Goal: Information Seeking & Learning: Learn about a topic

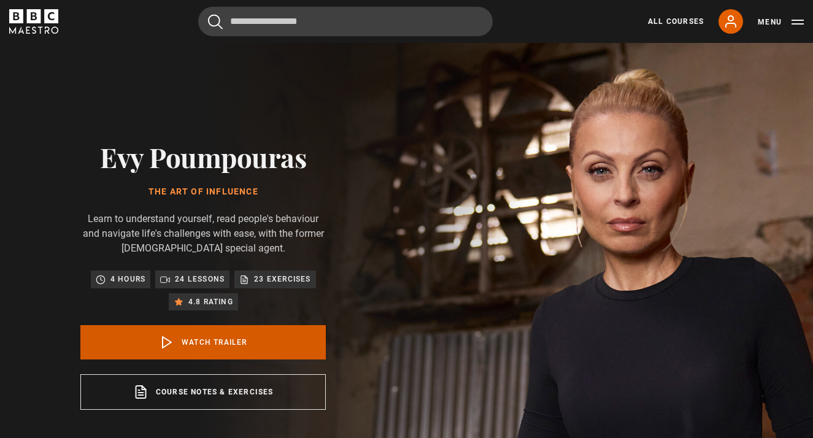
click at [164, 342] on icon at bounding box center [167, 342] width 15 height 15
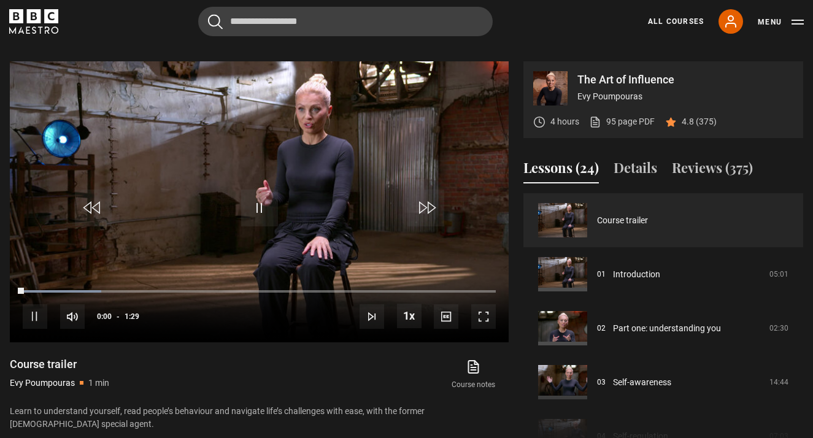
scroll to position [507, 0]
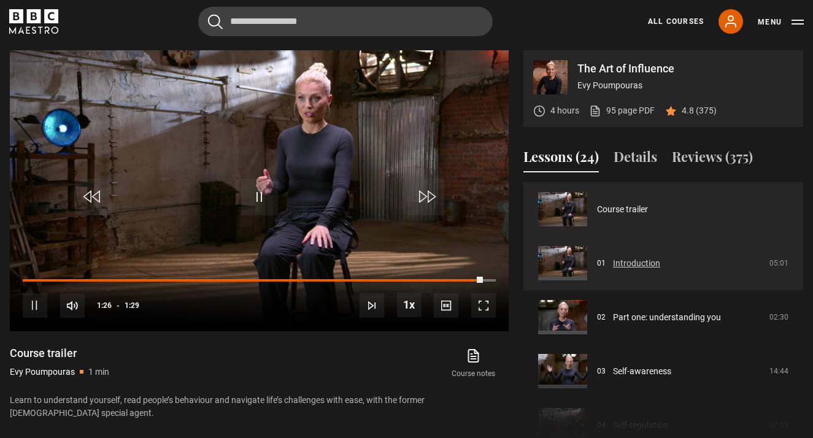
click at [633, 258] on link "Introduction" at bounding box center [636, 263] width 47 height 13
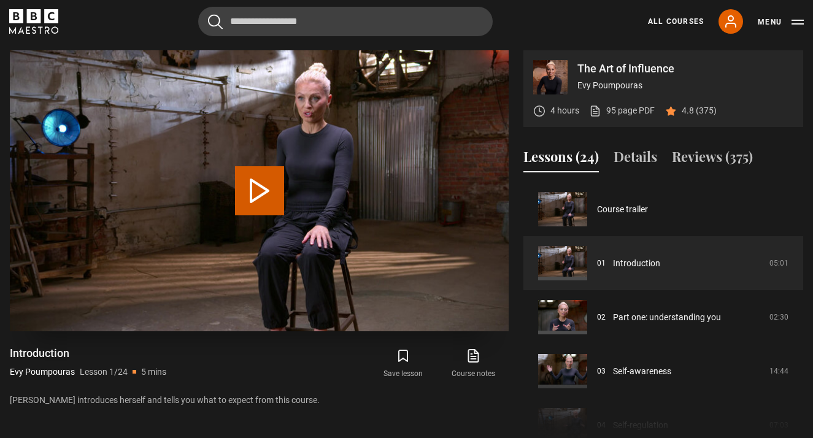
click at [260, 188] on button "Play Lesson Introduction" at bounding box center [259, 190] width 49 height 49
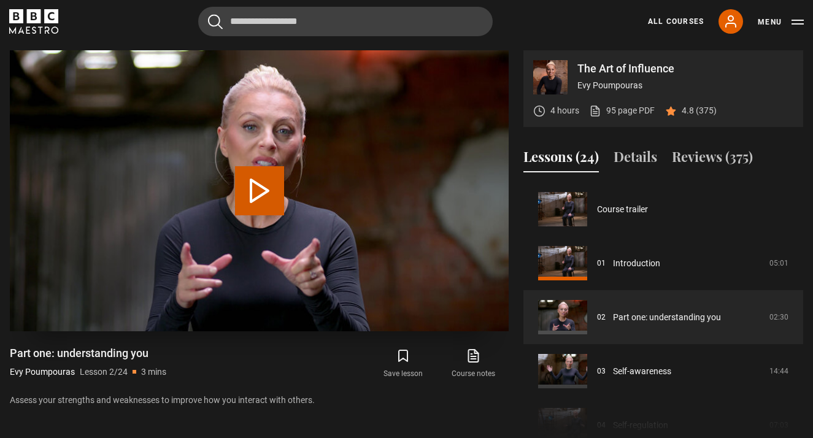
scroll to position [54, 0]
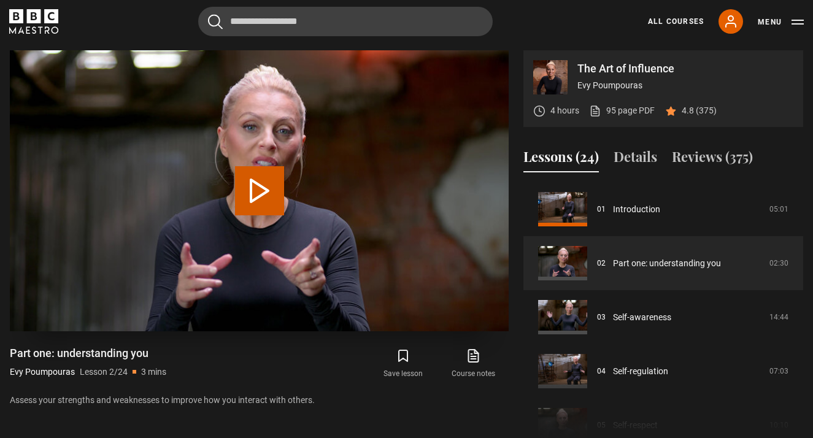
click at [253, 218] on video "Video Player" at bounding box center [259, 190] width 499 height 280
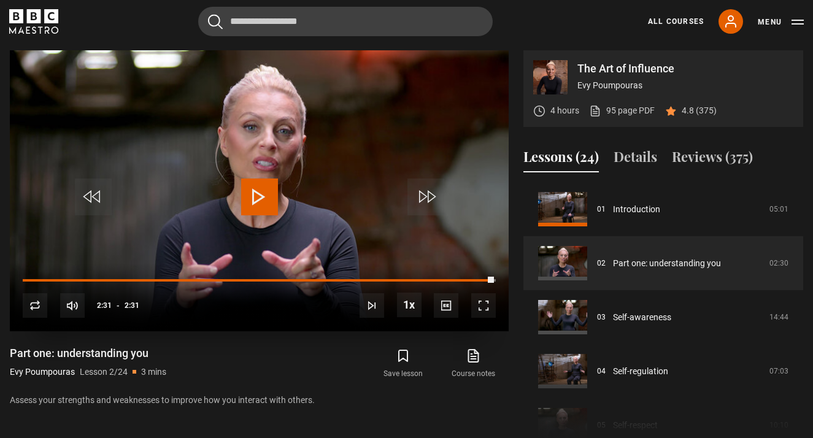
click at [255, 194] on span "Video Player" at bounding box center [259, 197] width 37 height 37
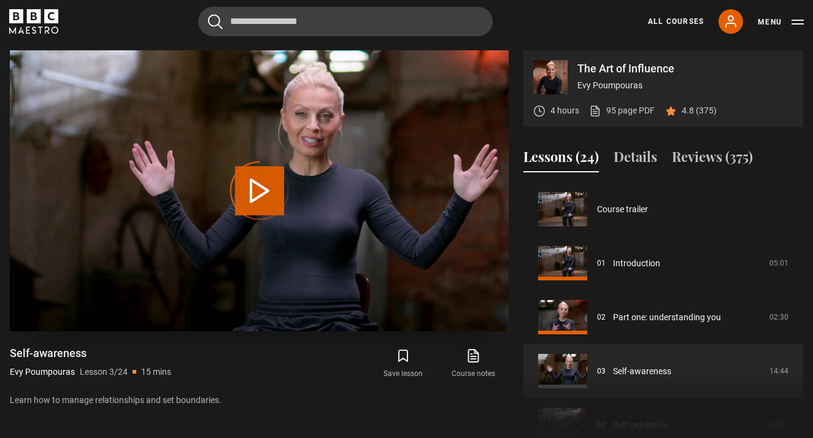
scroll to position [108, 0]
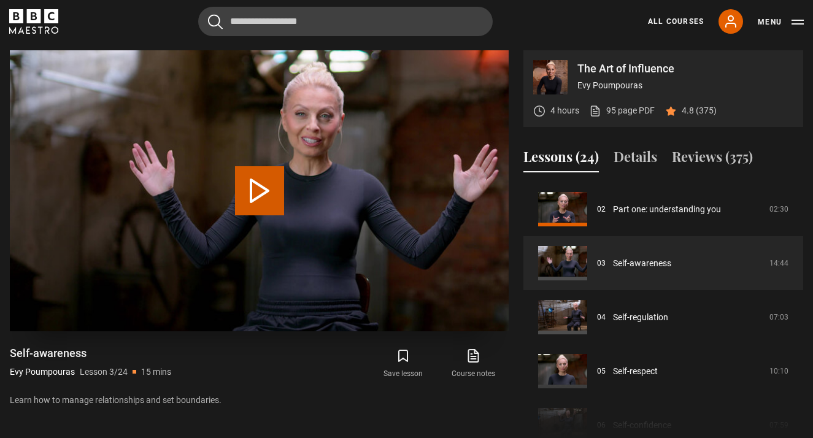
click at [258, 194] on button "Play Lesson Self-awareness" at bounding box center [259, 190] width 49 height 49
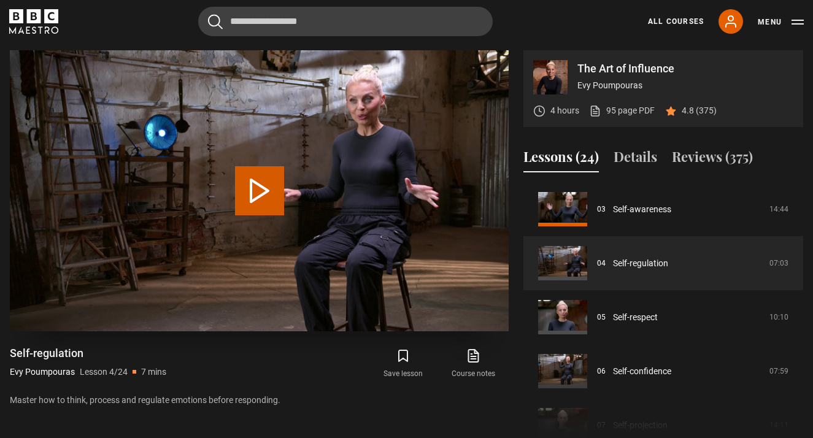
click at [251, 191] on button "Play Lesson Self-regulation" at bounding box center [259, 190] width 49 height 49
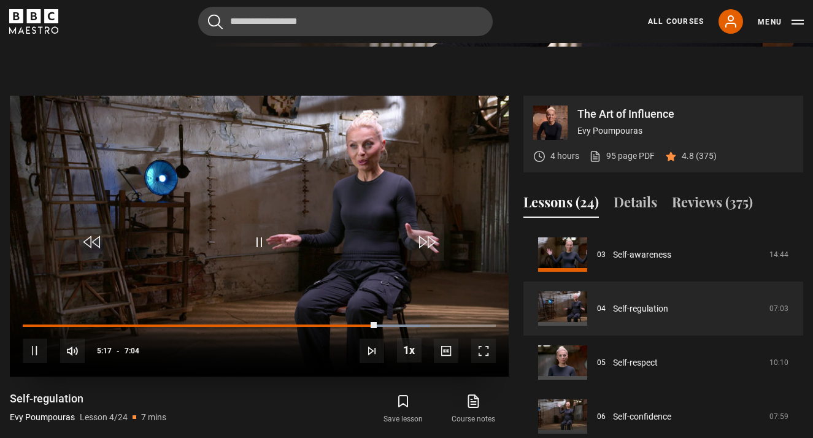
scroll to position [462, 0]
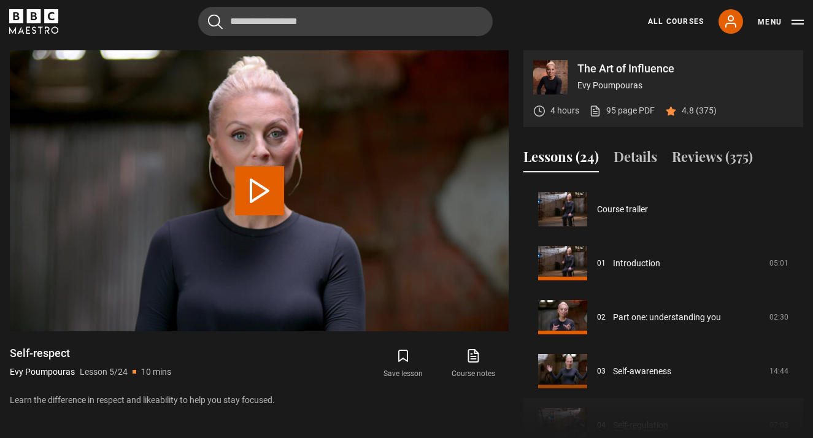
scroll to position [216, 0]
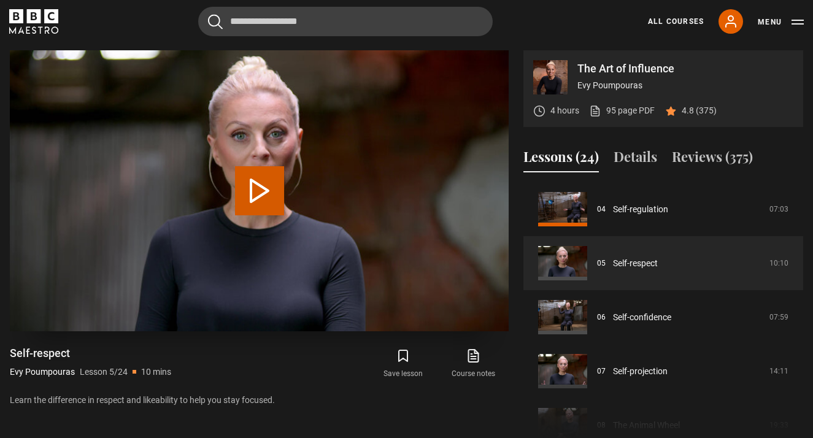
click at [266, 199] on button "Play Lesson Self-respect" at bounding box center [259, 190] width 49 height 49
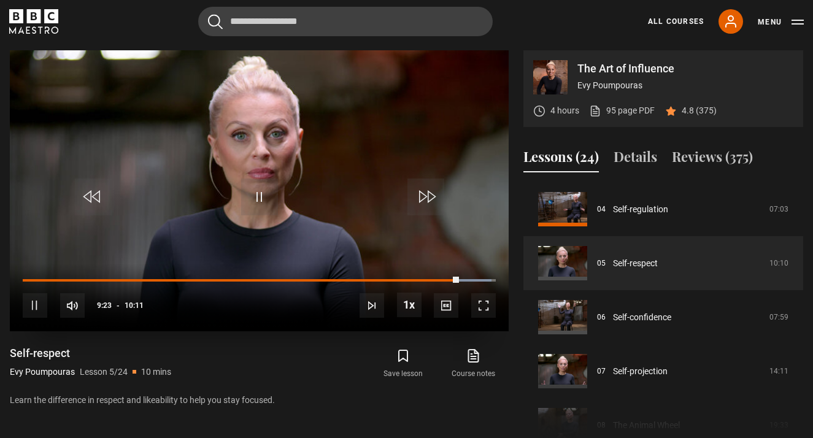
click at [29, 304] on span "Video Player" at bounding box center [35, 305] width 25 height 25
click at [256, 201] on span "Video Player" at bounding box center [259, 197] width 37 height 37
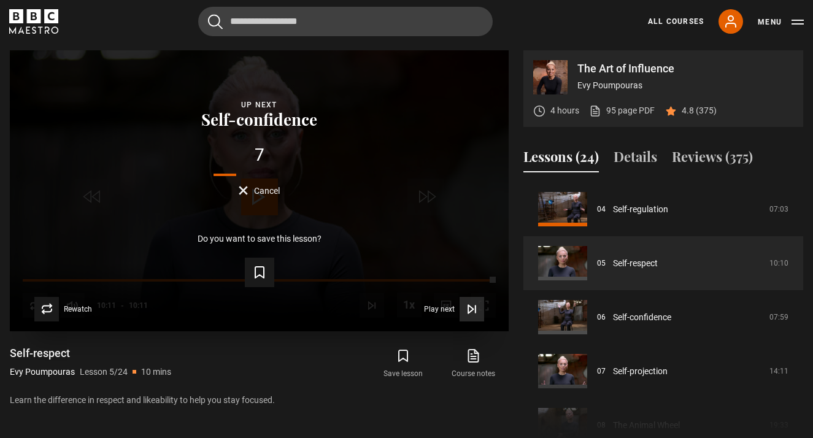
click at [441, 307] on span "Play next" at bounding box center [439, 309] width 31 height 7
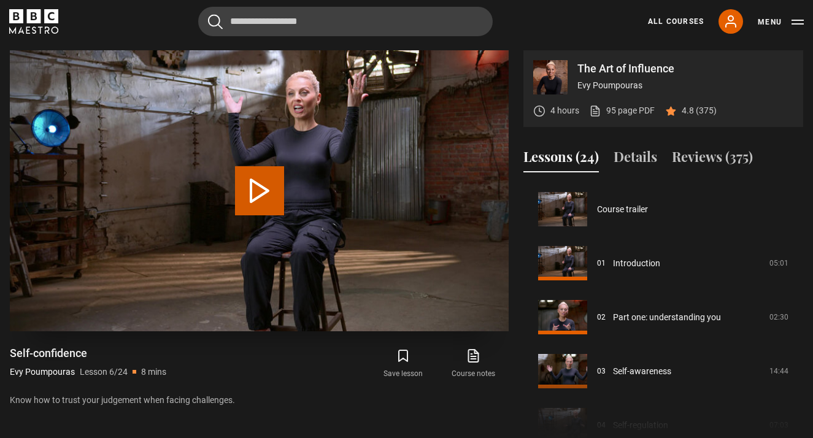
scroll to position [270, 0]
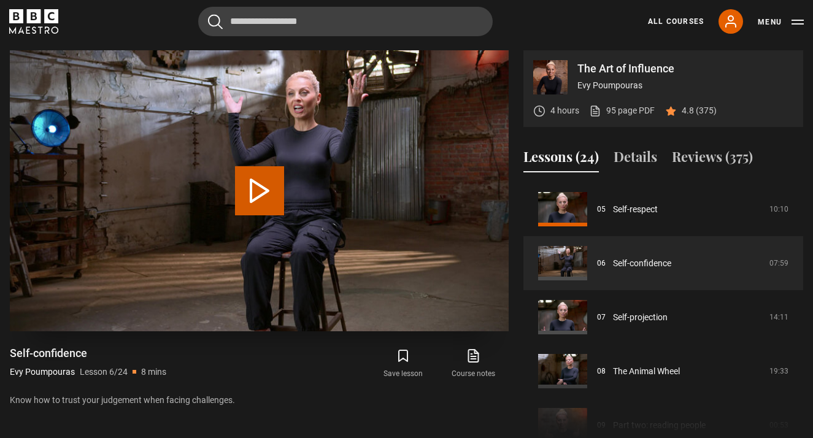
click at [258, 184] on button "Play Lesson Self-confidence" at bounding box center [259, 190] width 49 height 49
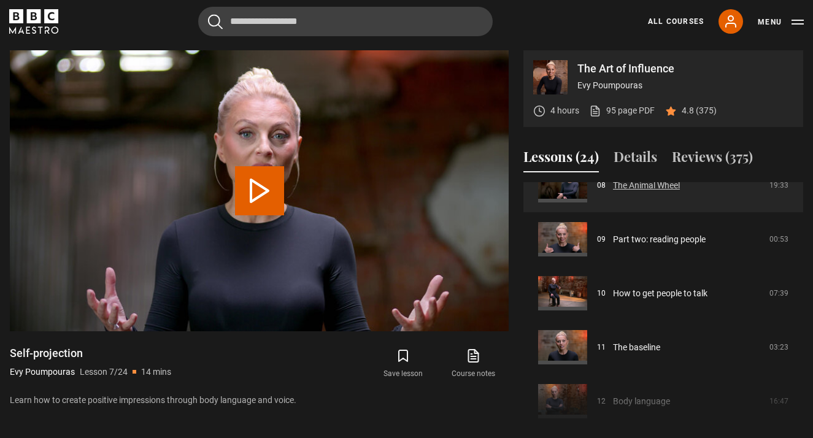
scroll to position [459, 0]
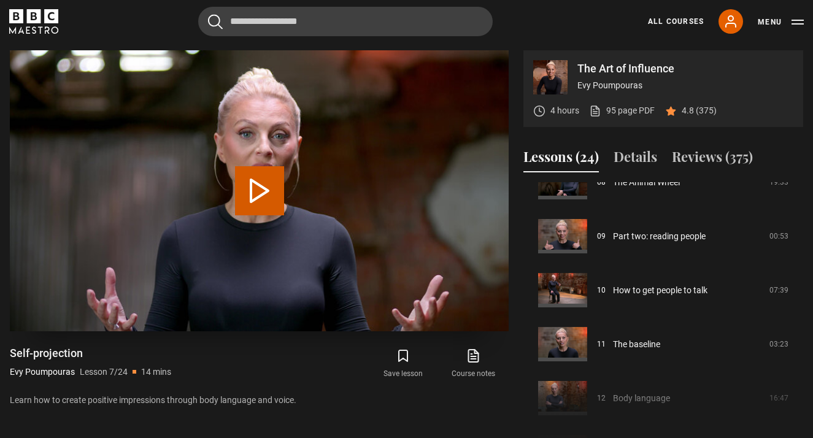
click at [257, 203] on button "Play Lesson Self-projection" at bounding box center [259, 190] width 49 height 49
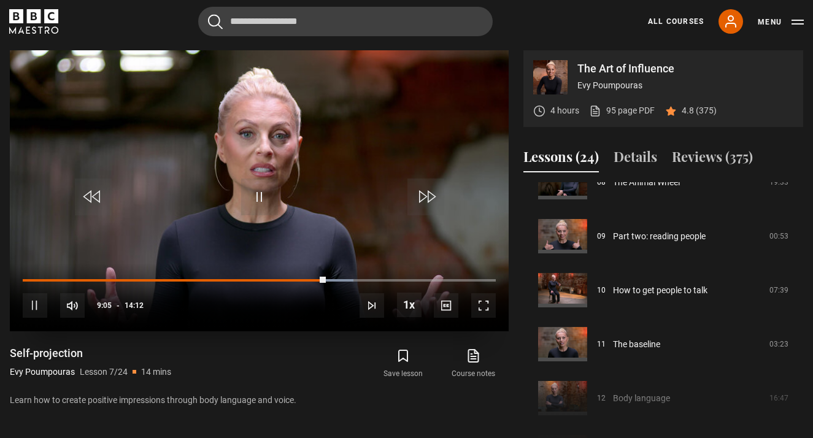
click at [274, 181] on span "Video Player" at bounding box center [259, 197] width 37 height 37
click at [256, 190] on span "Video Player" at bounding box center [259, 197] width 37 height 37
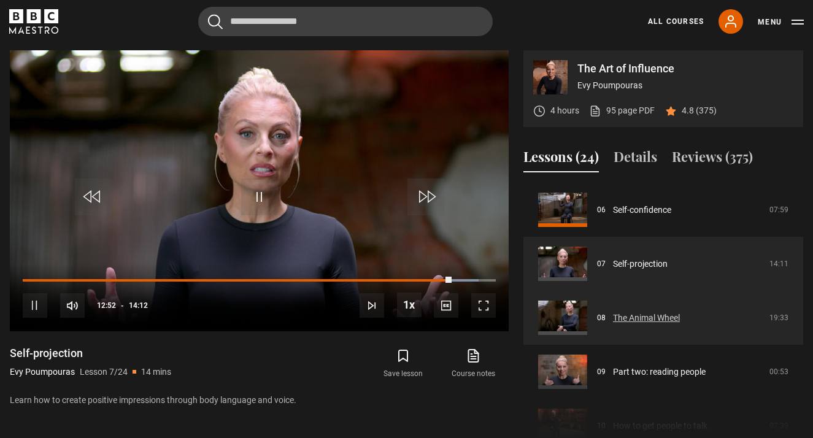
scroll to position [321, 0]
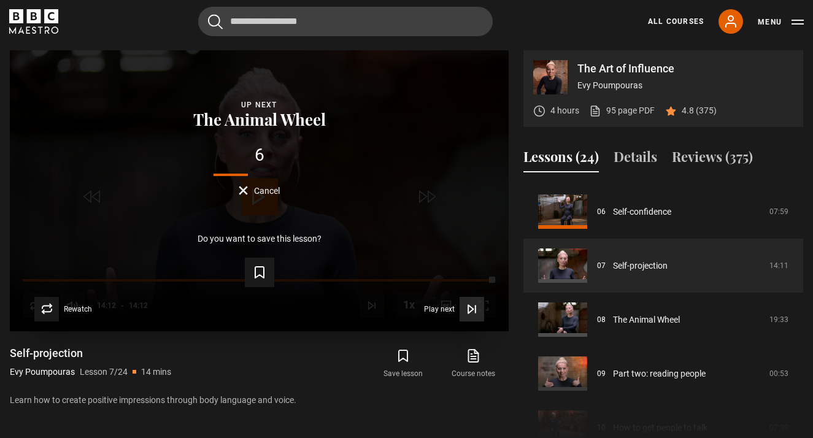
click at [446, 312] on span "Play next" at bounding box center [439, 309] width 31 height 7
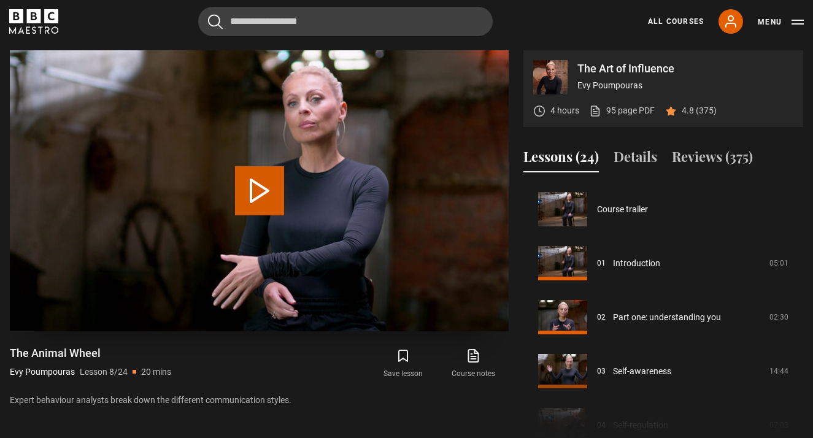
scroll to position [378, 0]
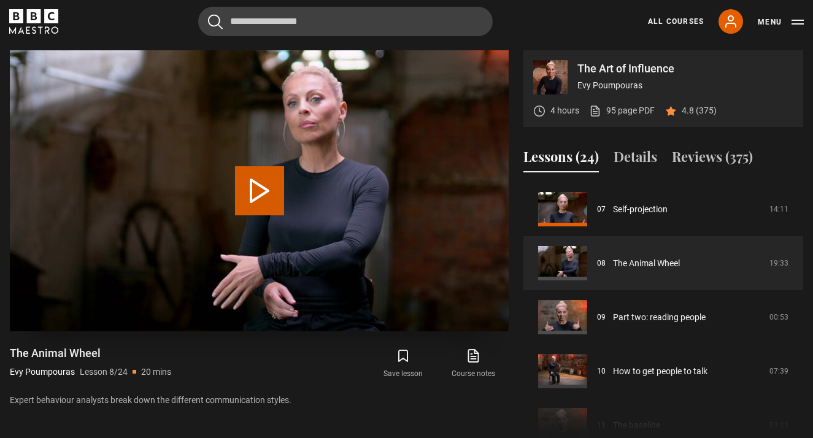
click at [261, 191] on button "Play Lesson The Animal Wheel" at bounding box center [259, 190] width 49 height 49
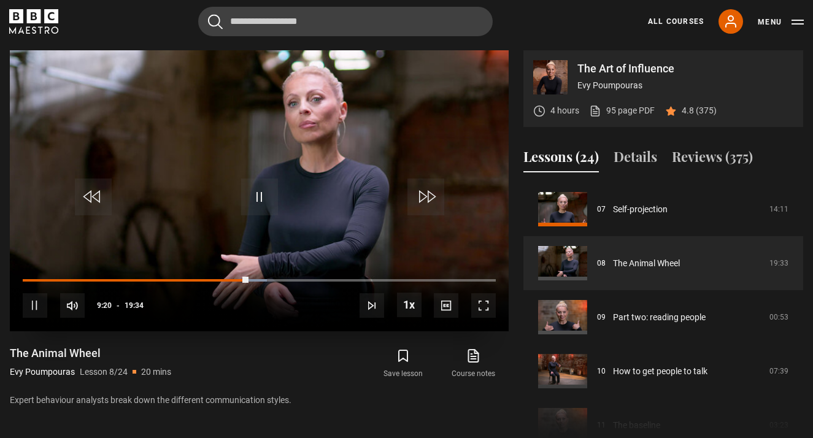
click at [31, 303] on span "Video Player" at bounding box center [35, 305] width 25 height 25
click at [256, 196] on span "Video Player" at bounding box center [259, 197] width 37 height 37
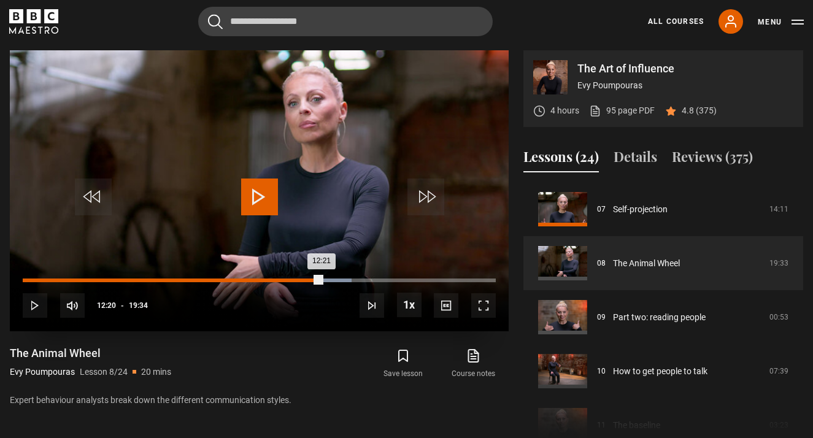
click at [321, 279] on div "12:21" at bounding box center [172, 281] width 299 height 4
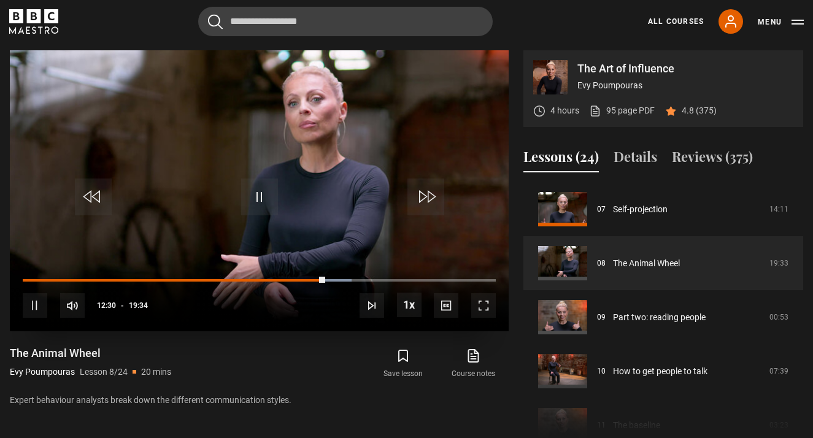
click at [34, 301] on span "Video Player" at bounding box center [35, 305] width 25 height 25
click at [35, 301] on span "Video Player" at bounding box center [35, 305] width 25 height 25
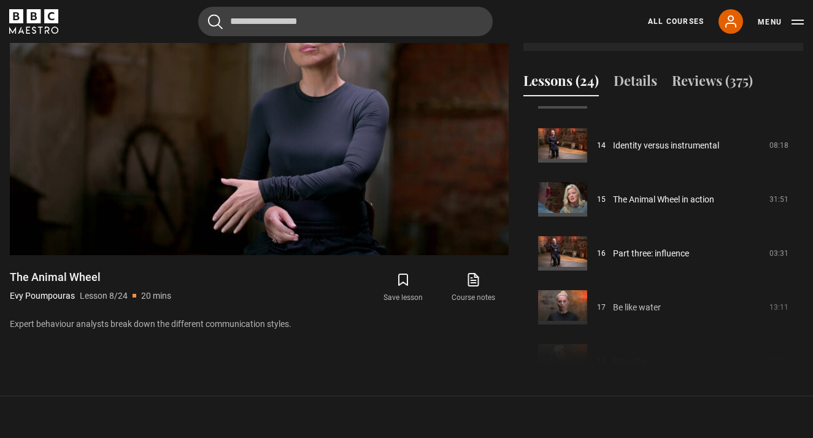
scroll to position [735, 0]
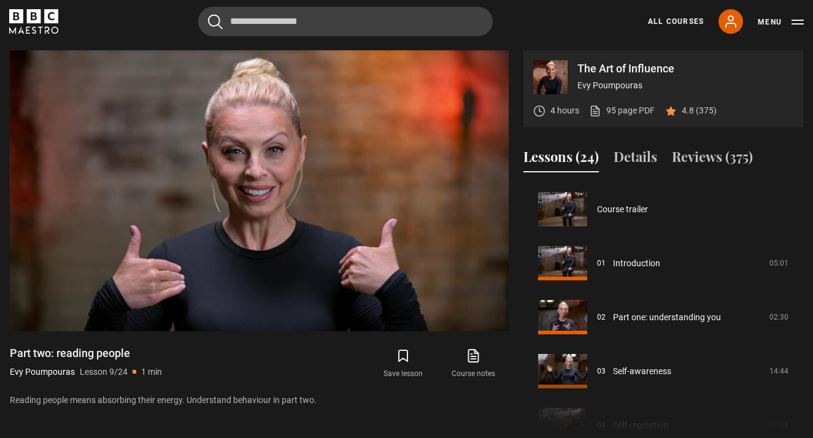
scroll to position [432, 0]
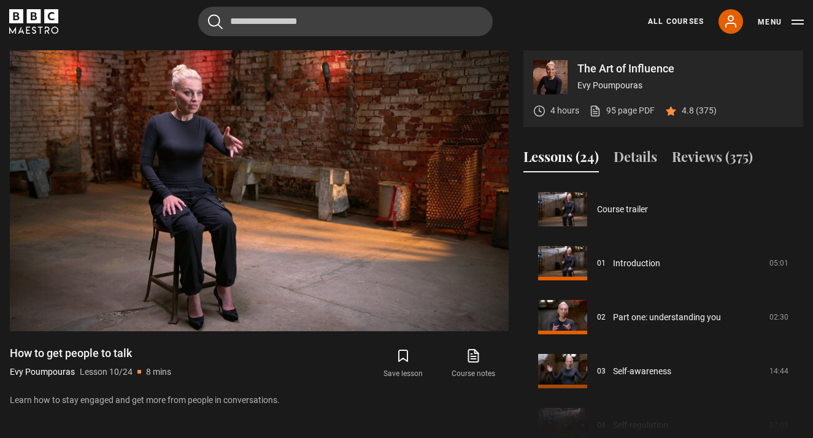
scroll to position [486, 0]
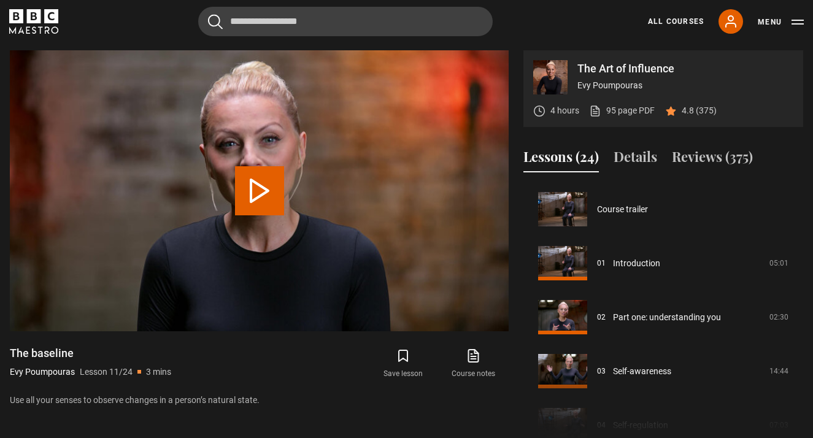
scroll to position [540, 0]
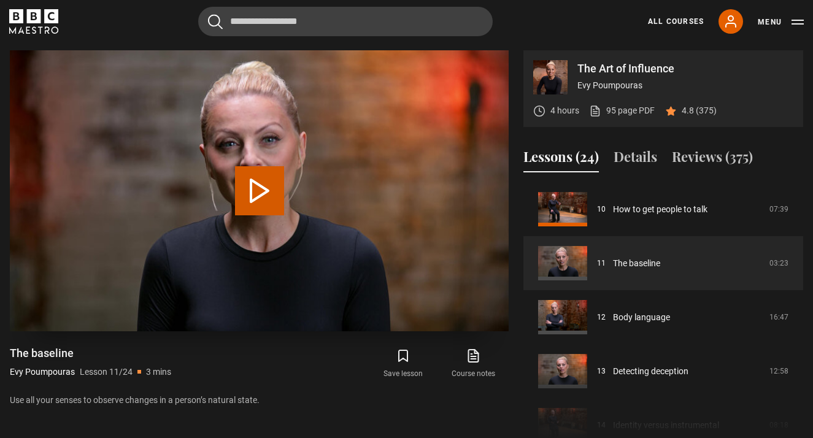
click at [264, 203] on button "Play Lesson The baseline" at bounding box center [259, 190] width 49 height 49
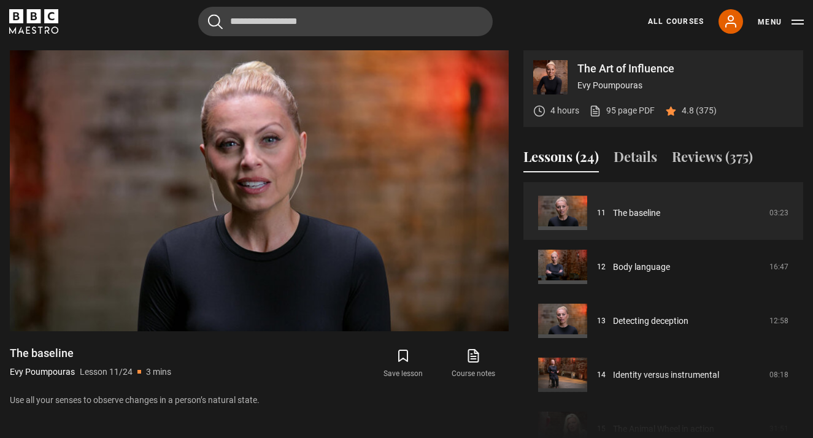
scroll to position [591, 0]
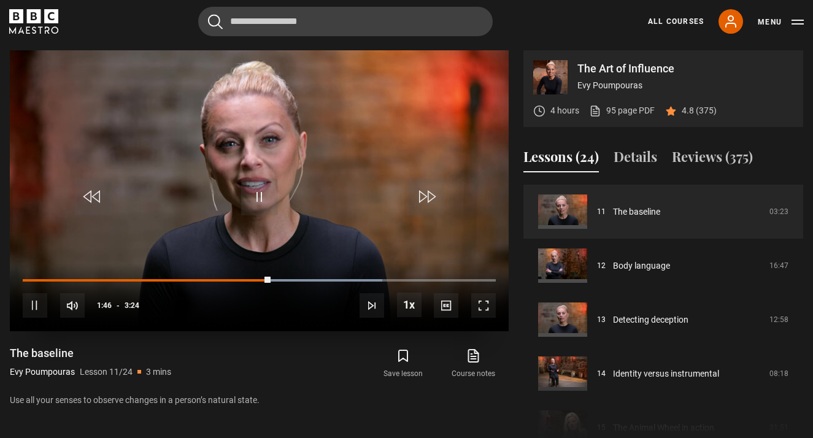
click at [254, 195] on span "Video Player" at bounding box center [259, 197] width 37 height 37
click at [256, 194] on span "Video Player" at bounding box center [259, 197] width 37 height 37
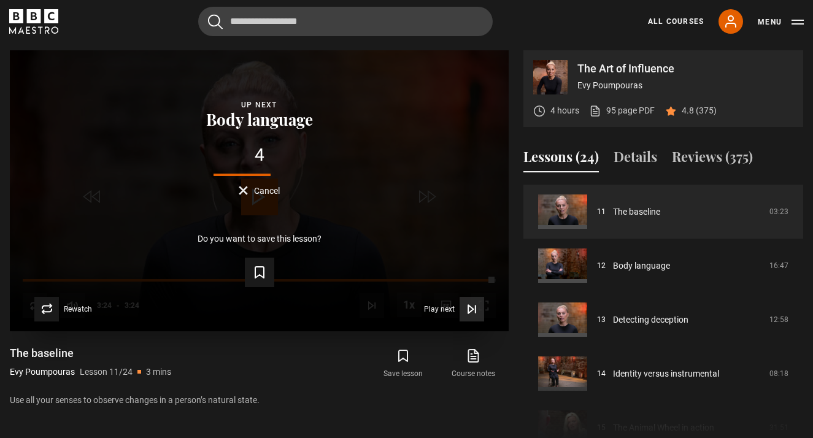
click at [438, 309] on span "Play next" at bounding box center [439, 309] width 31 height 7
click at [469, 308] on icon "Video Player" at bounding box center [470, 309] width 5 height 8
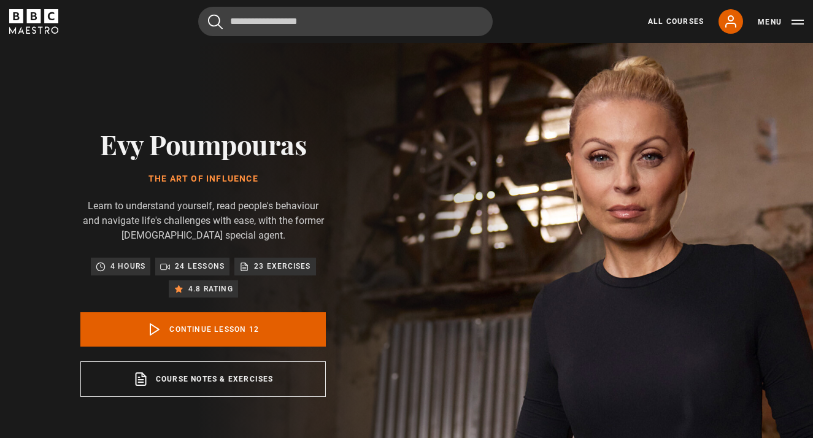
scroll to position [601, 0]
click at [255, 193] on div "Evy Poumpouras The Art of Influence Learn to understand yourself, read people's…" at bounding box center [202, 262] width 245 height 269
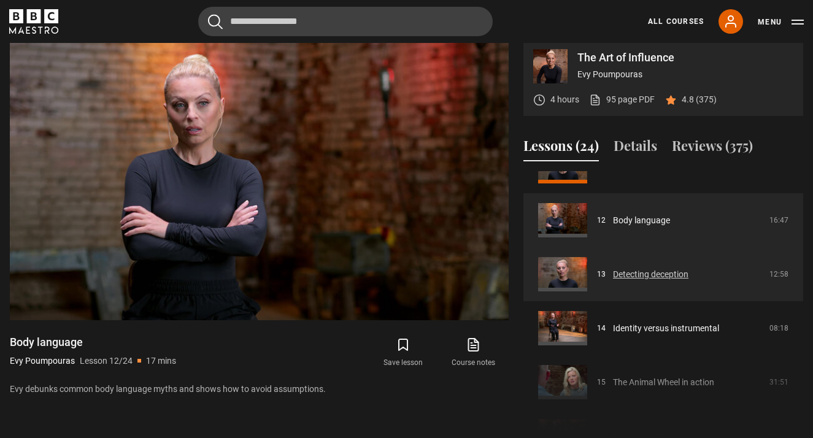
scroll to position [628, 0]
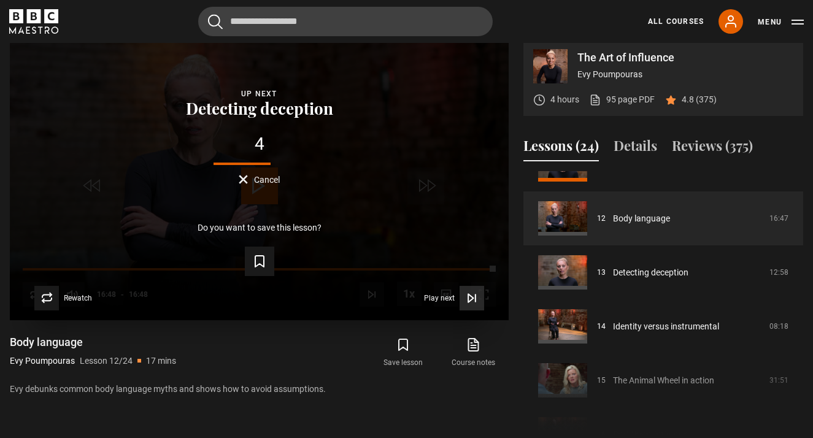
click at [433, 291] on button "Play next Play next" at bounding box center [454, 298] width 60 height 25
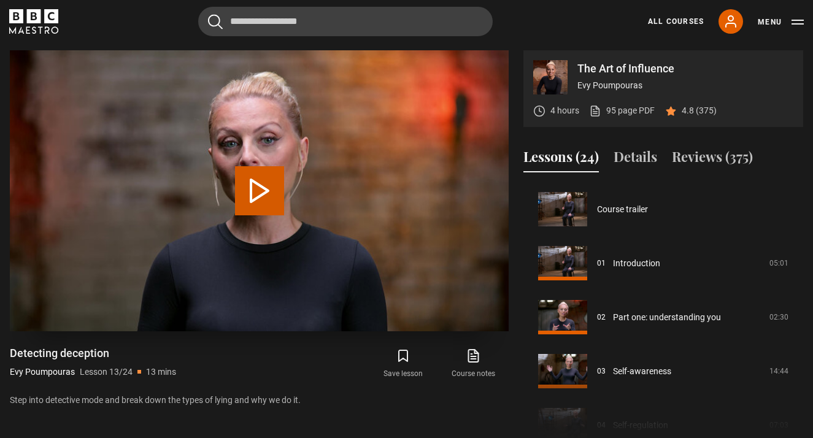
scroll to position [648, 0]
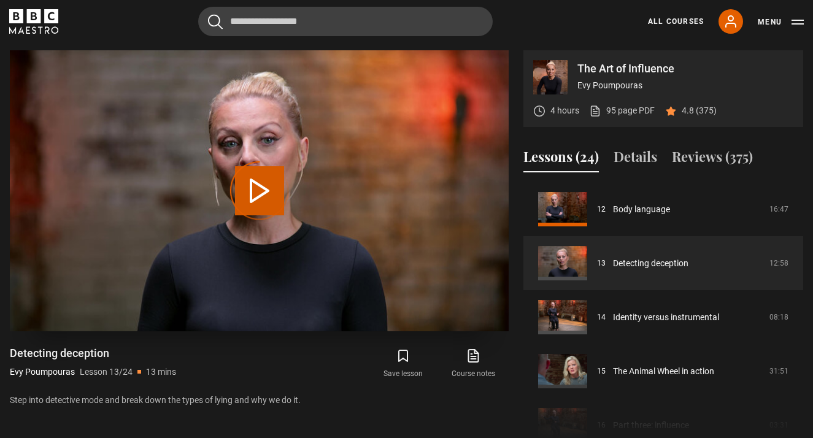
click at [261, 188] on video-js "Video Player is loading. Play Lesson Detecting deception 10s Skip Back 10 secon…" at bounding box center [259, 190] width 499 height 280
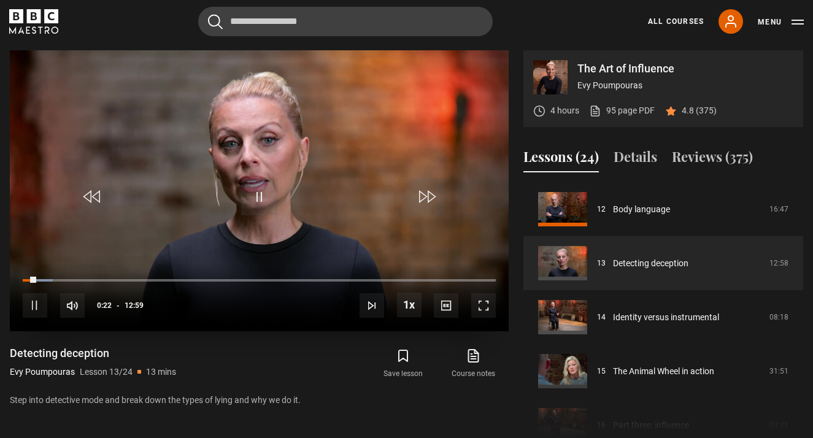
click at [37, 304] on span "Video Player" at bounding box center [35, 305] width 25 height 25
click at [245, 203] on span "Video Player" at bounding box center [259, 197] width 37 height 37
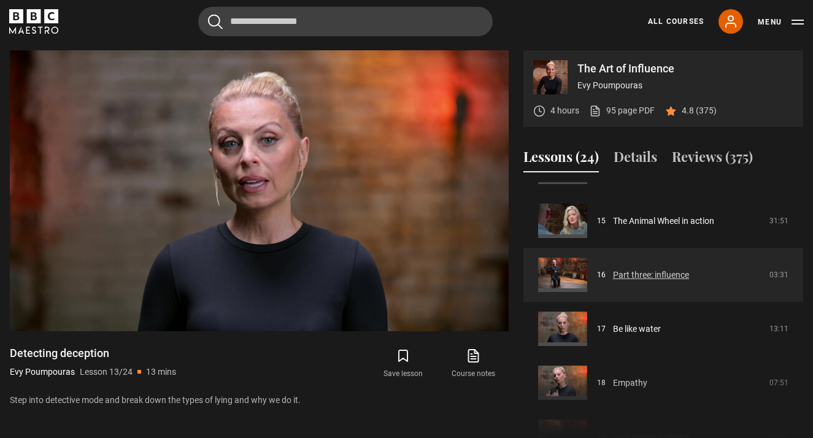
scroll to position [799, 0]
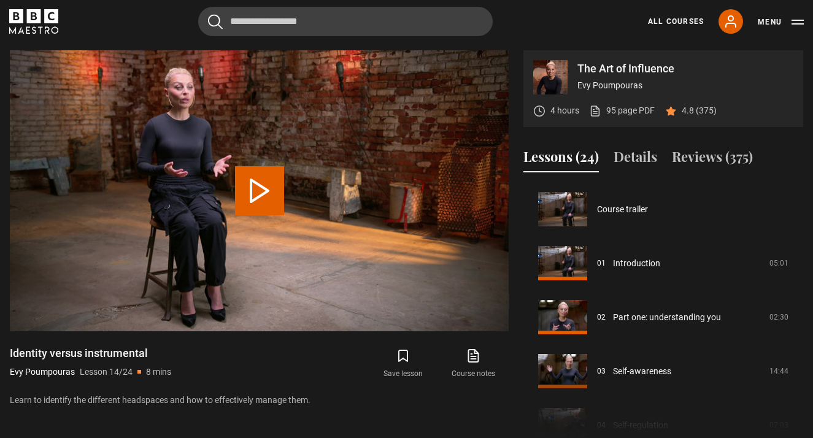
scroll to position [702, 0]
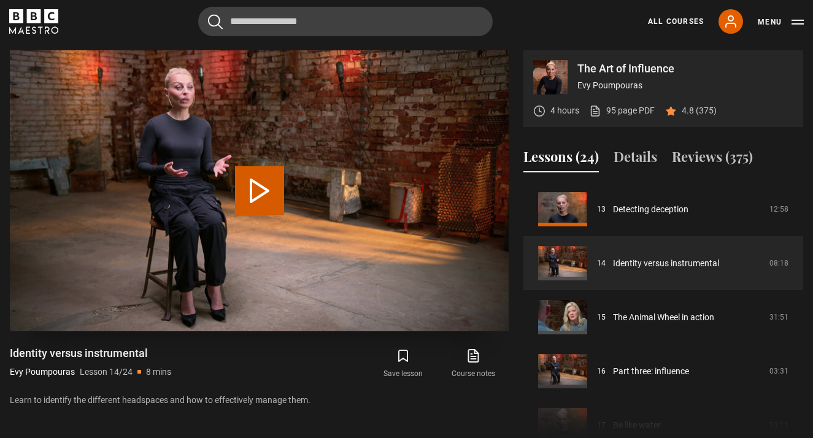
click at [250, 190] on button "Play Lesson Identity versus instrumental" at bounding box center [259, 190] width 49 height 49
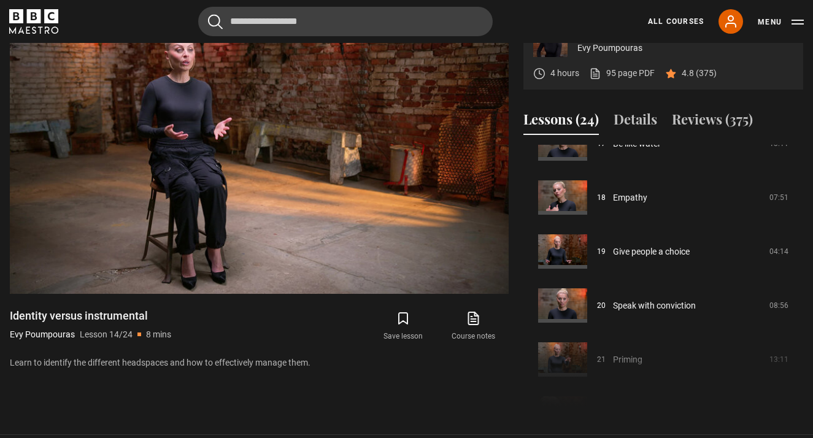
scroll to position [945, 0]
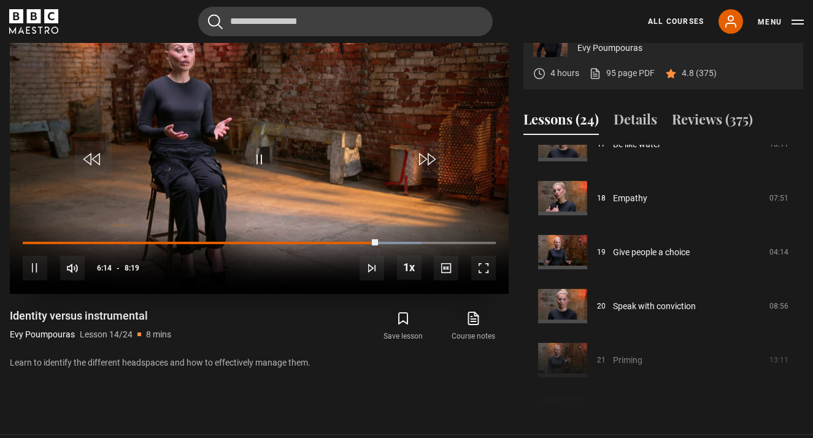
click at [36, 275] on span "Video Player" at bounding box center [35, 268] width 25 height 25
click at [266, 156] on span "Video Player" at bounding box center [259, 159] width 37 height 37
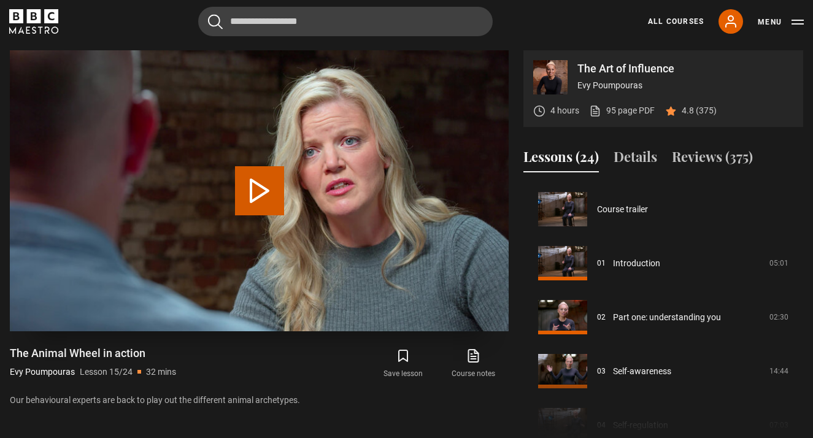
scroll to position [756, 0]
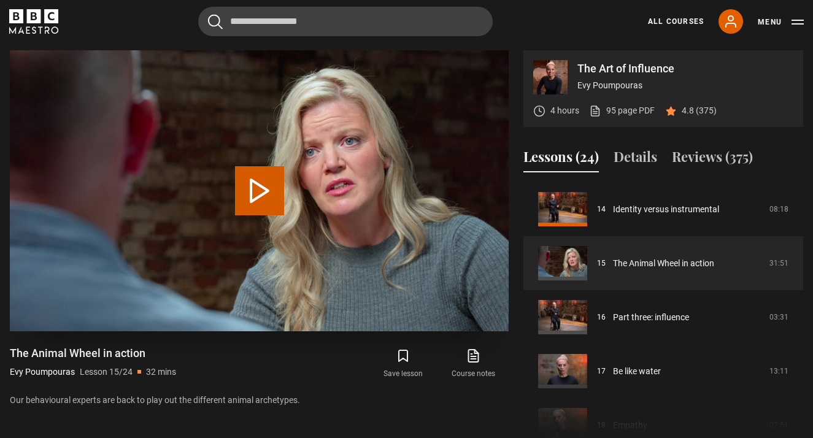
click at [258, 180] on button "Play Lesson The Animal Wheel in action" at bounding box center [259, 190] width 49 height 49
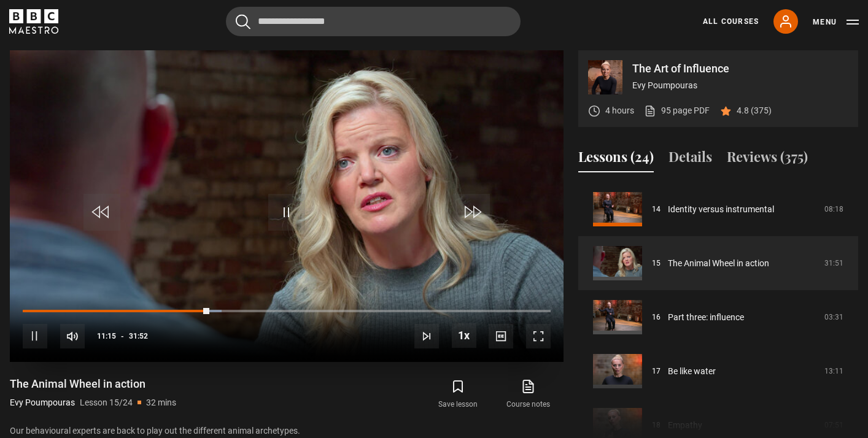
click at [36, 331] on span "Video Player" at bounding box center [35, 336] width 25 height 25
click at [276, 202] on span "Video Player" at bounding box center [286, 212] width 37 height 37
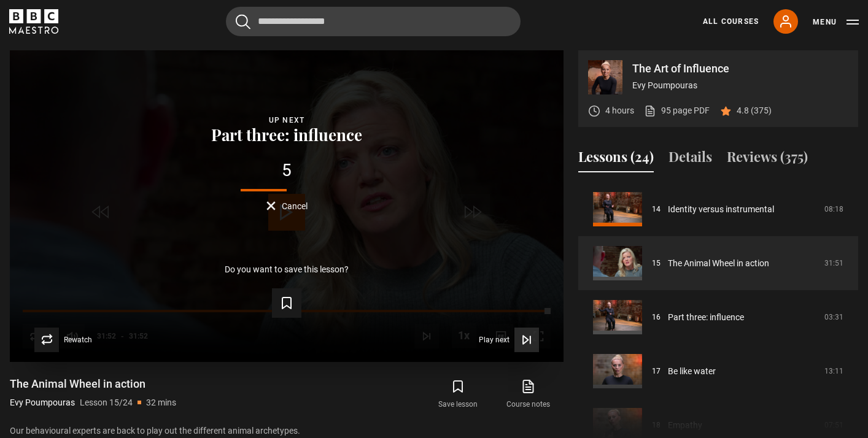
click at [490, 339] on span "Play next" at bounding box center [494, 339] width 31 height 7
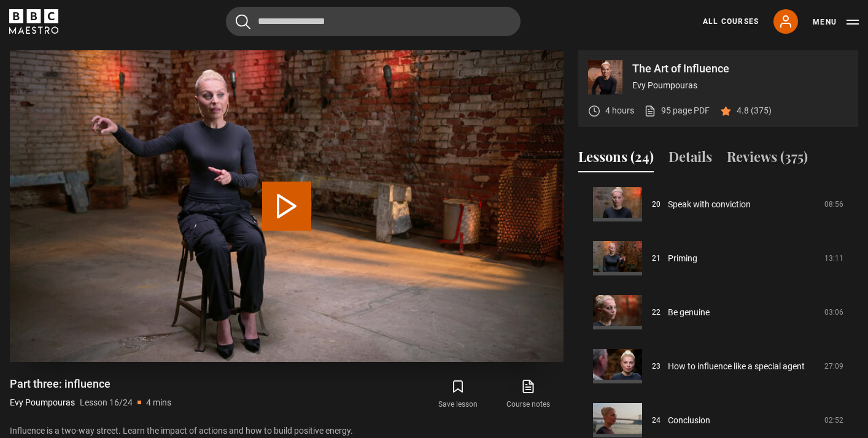
scroll to position [514, 0]
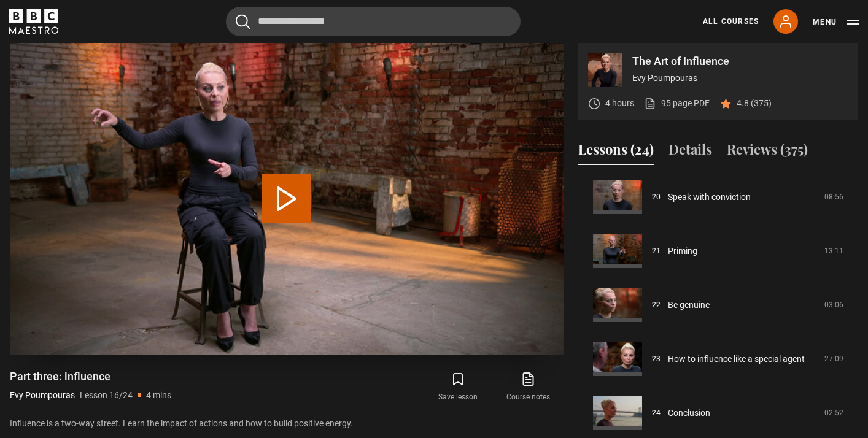
click at [286, 199] on button "Play Lesson Part three: influence" at bounding box center [286, 198] width 49 height 49
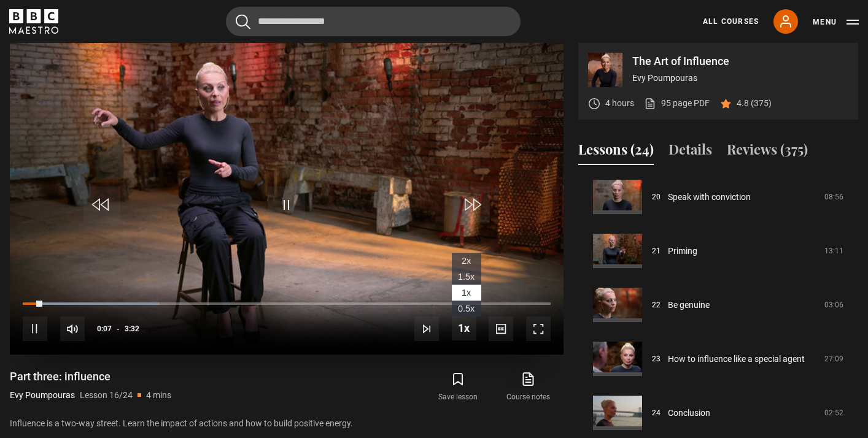
click at [466, 275] on span "1.5x" at bounding box center [466, 277] width 17 height 10
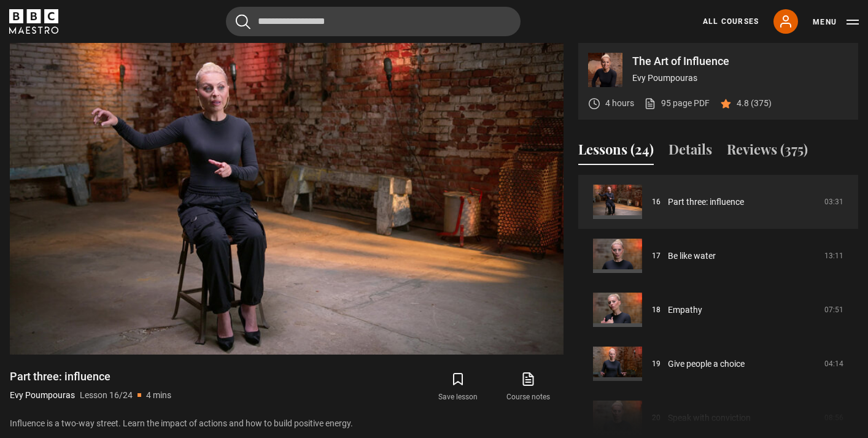
scroll to position [869, 0]
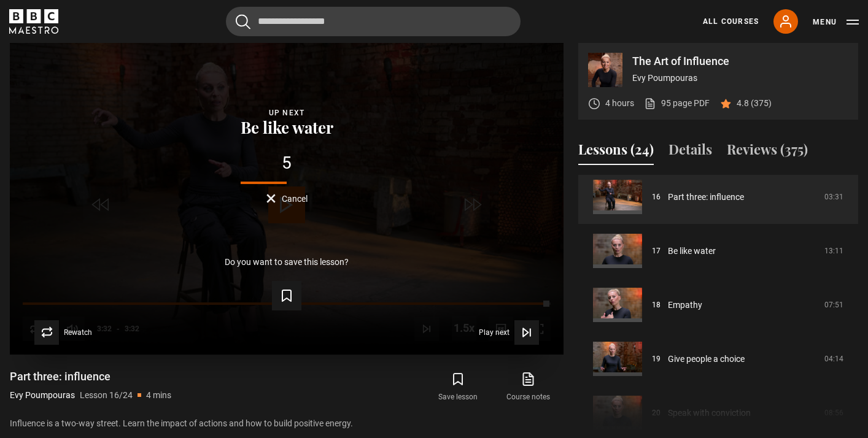
click at [478, 333] on div "Rewatch Rewatch Play next Play next" at bounding box center [286, 332] width 514 height 25
click at [493, 331] on span "Play next" at bounding box center [494, 332] width 31 height 7
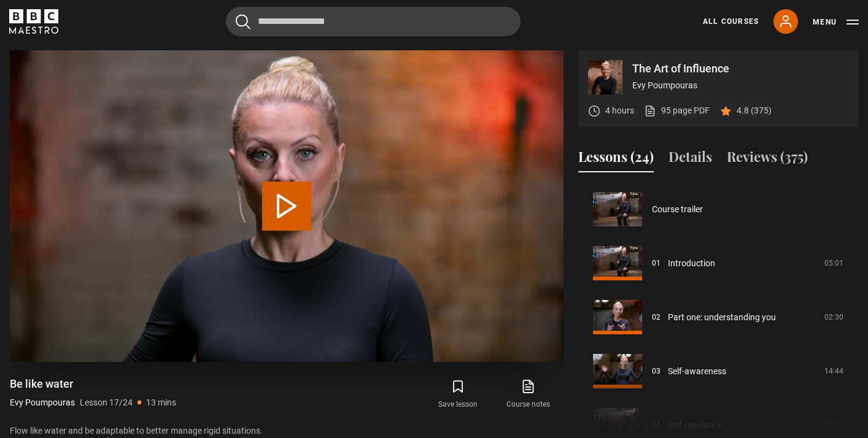
scroll to position [864, 0]
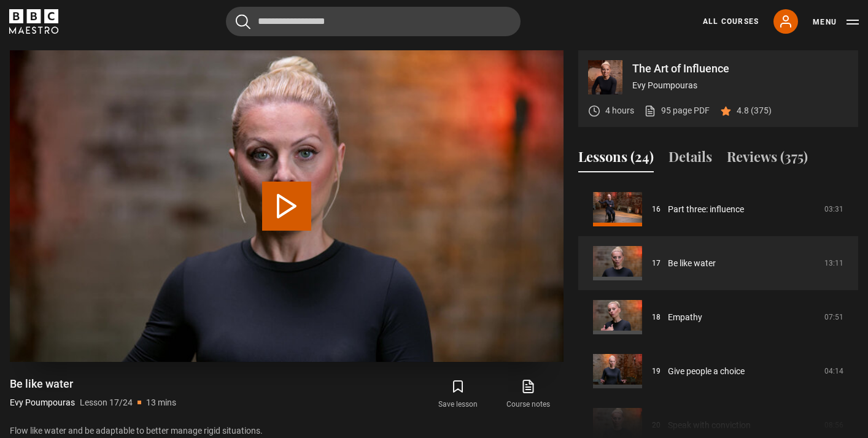
click at [277, 207] on button "Play Lesson Be like water" at bounding box center [286, 206] width 49 height 49
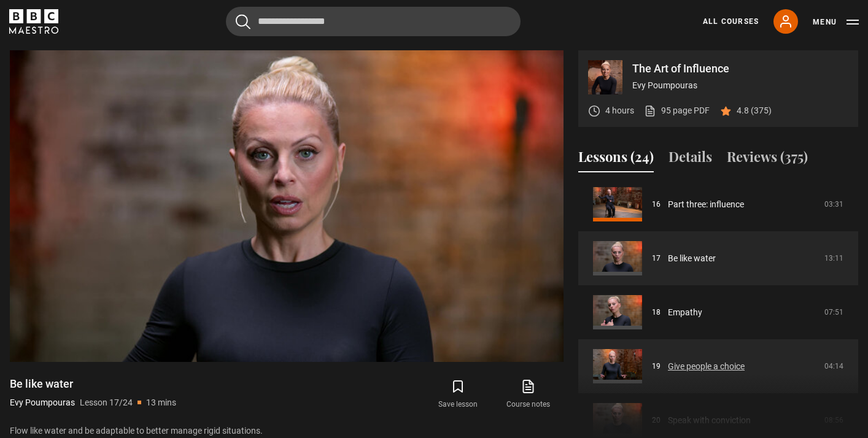
scroll to position [868, 0]
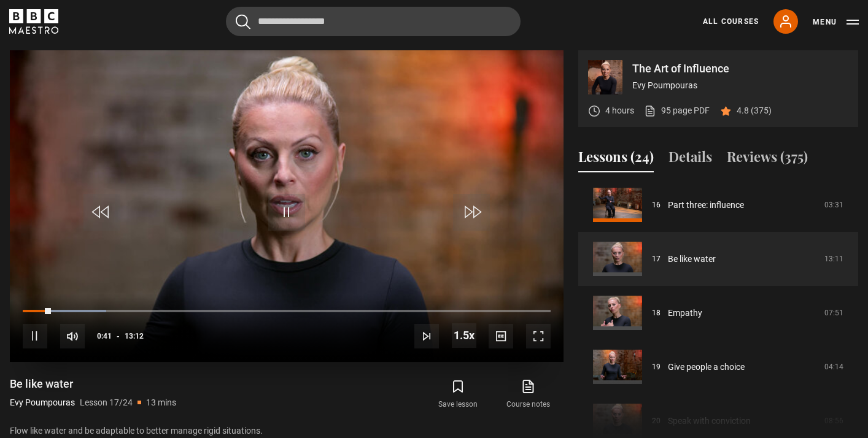
click at [285, 204] on span "Video Player" at bounding box center [286, 212] width 37 height 37
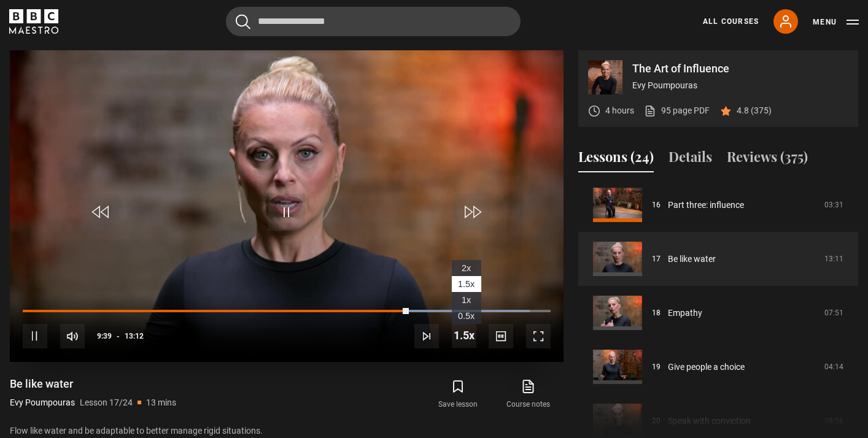
click at [469, 298] on span "1x" at bounding box center [465, 300] width 9 height 10
click at [464, 285] on span "1.5x" at bounding box center [466, 284] width 17 height 10
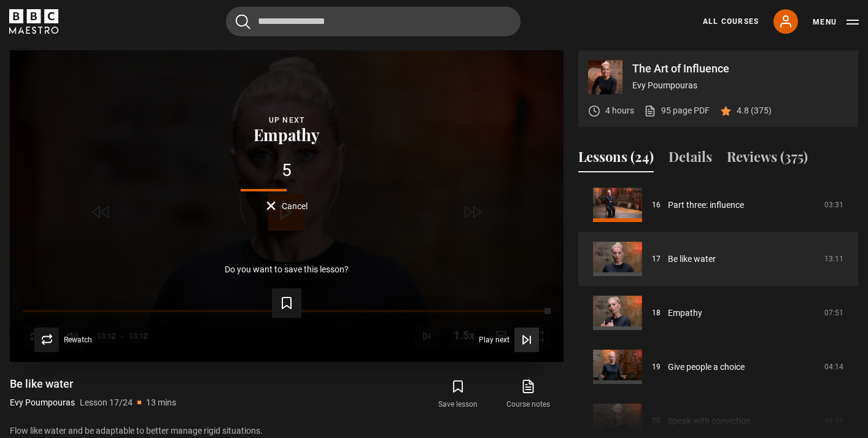
click at [493, 336] on span "Play next" at bounding box center [494, 339] width 31 height 7
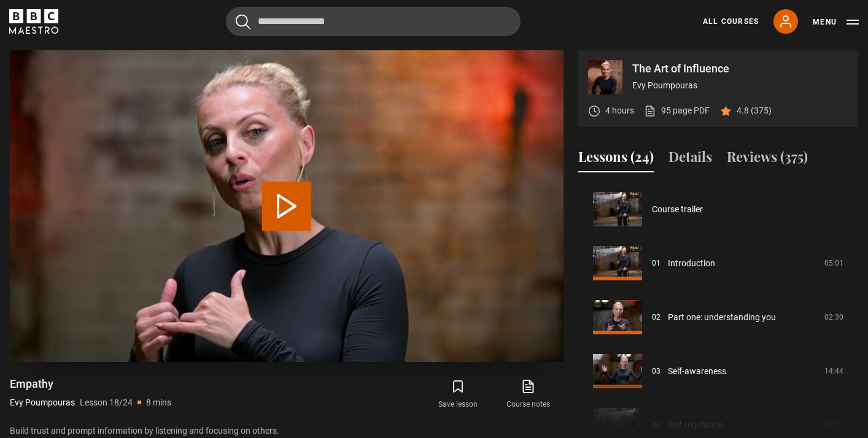
scroll to position [918, 0]
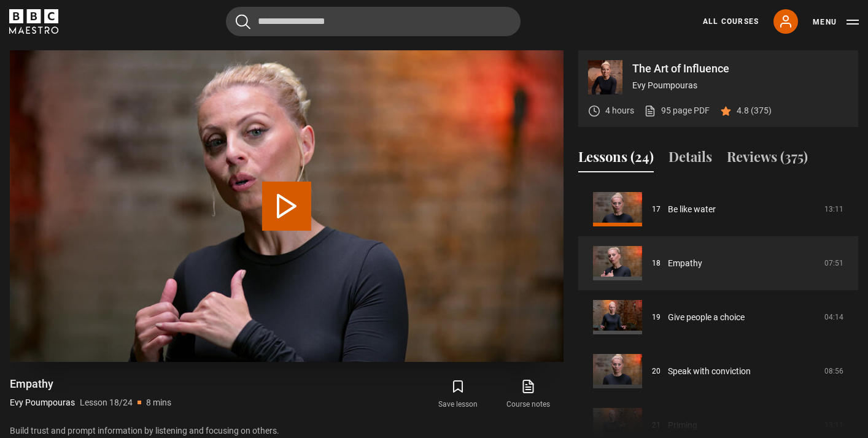
click at [281, 198] on button "Play Lesson Empathy" at bounding box center [286, 206] width 49 height 49
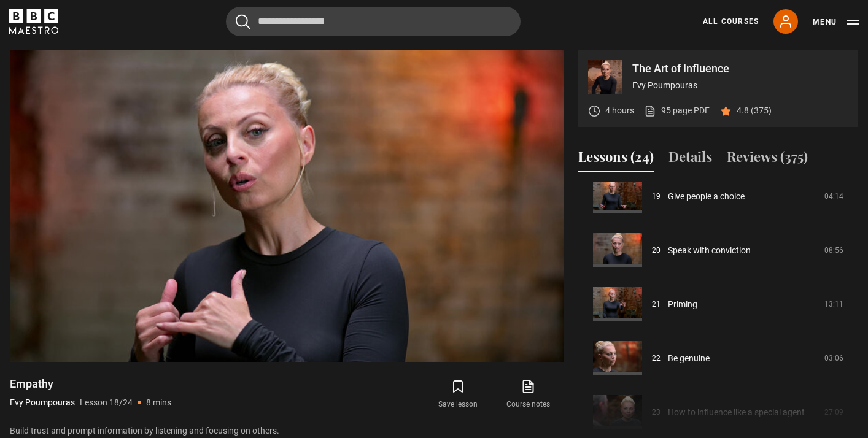
scroll to position [1042, 0]
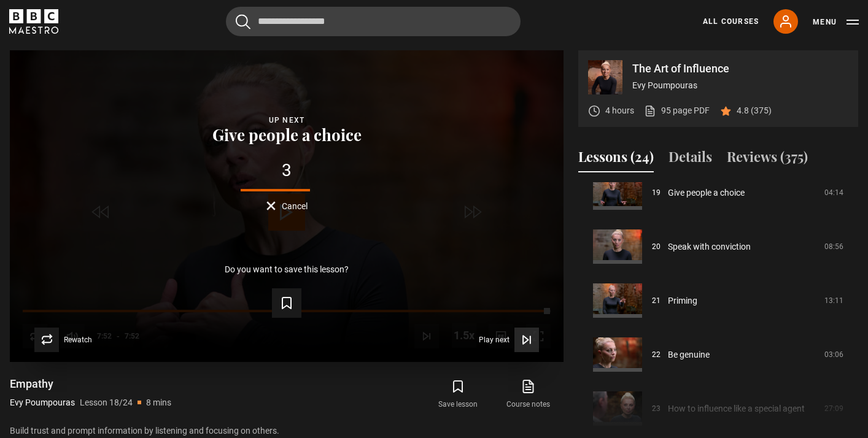
click at [487, 336] on span "Play next" at bounding box center [494, 339] width 31 height 7
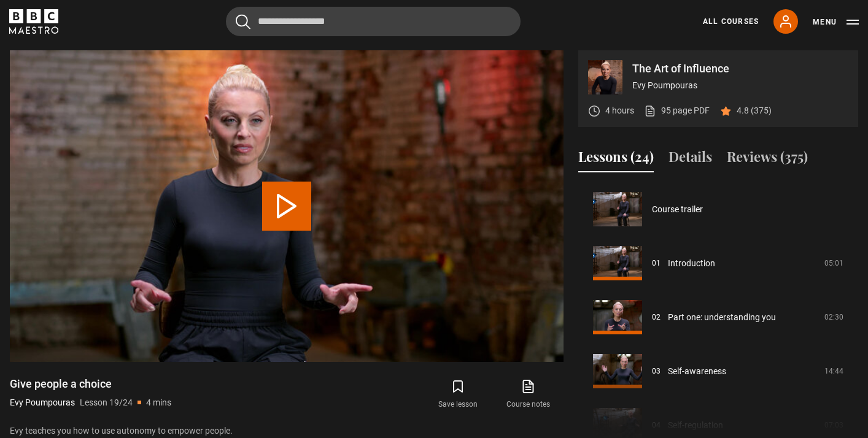
scroll to position [972, 0]
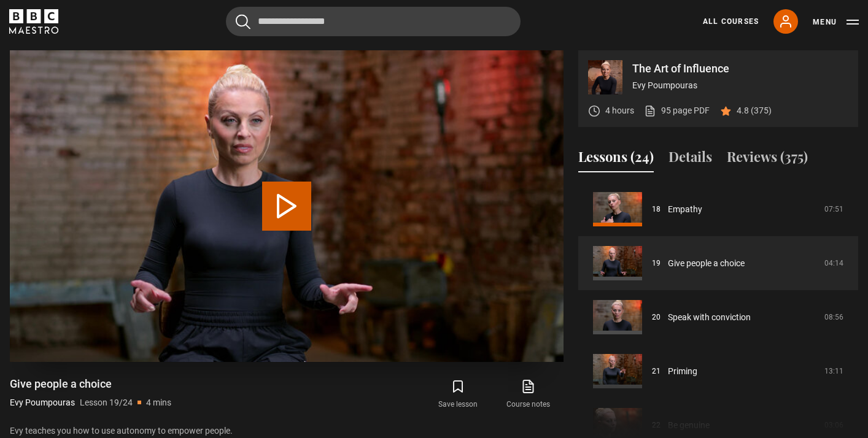
click at [285, 199] on button "Play Lesson Give people a choice" at bounding box center [286, 206] width 49 height 49
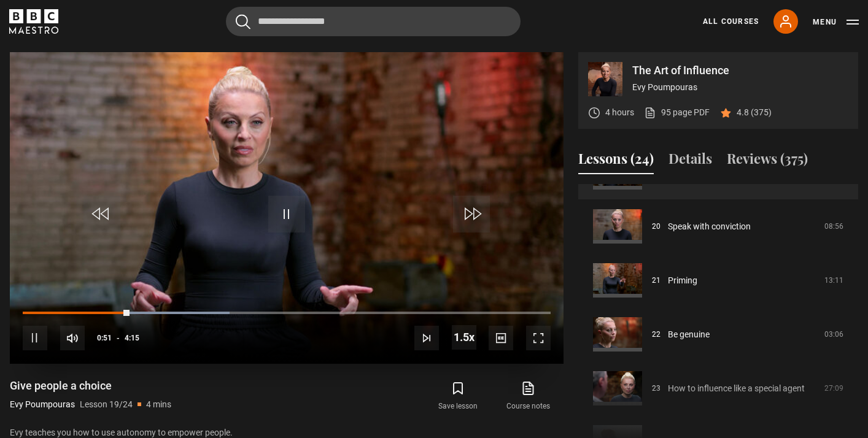
scroll to position [503, 0]
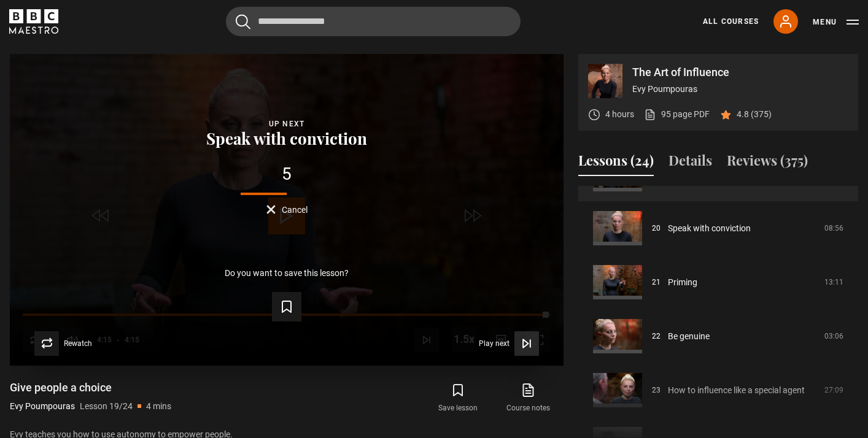
click at [495, 342] on span "Play next" at bounding box center [494, 343] width 31 height 7
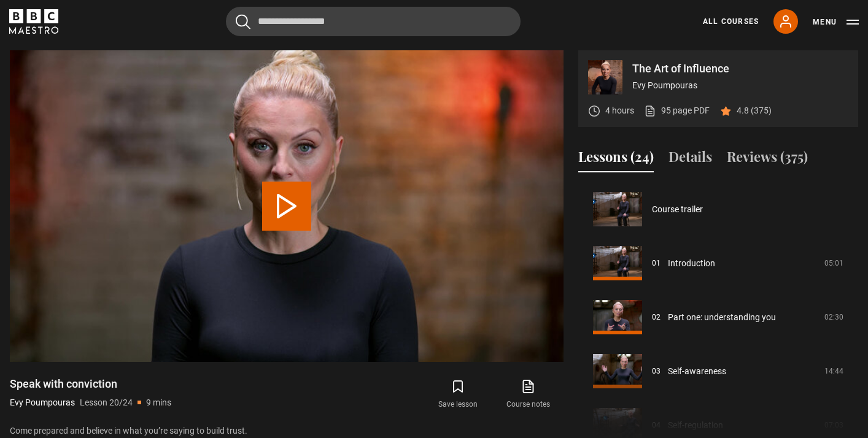
scroll to position [1026, 0]
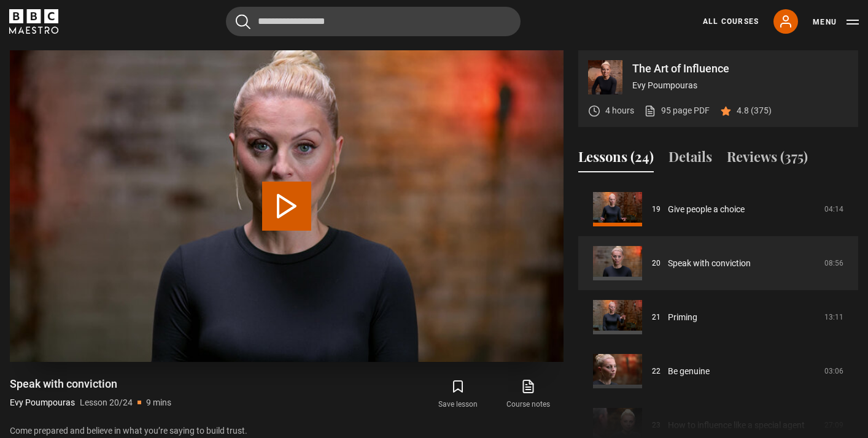
click at [282, 203] on button "Play Lesson Speak with conviction" at bounding box center [286, 206] width 49 height 49
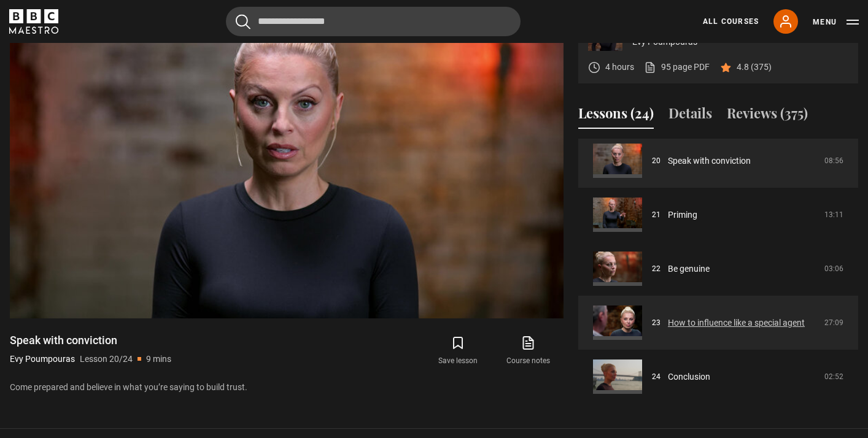
scroll to position [553, 0]
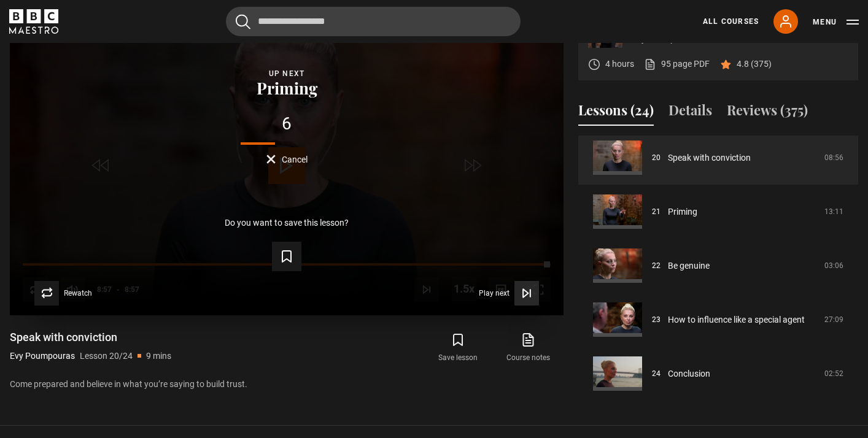
click at [506, 293] on span "Play next" at bounding box center [494, 293] width 31 height 7
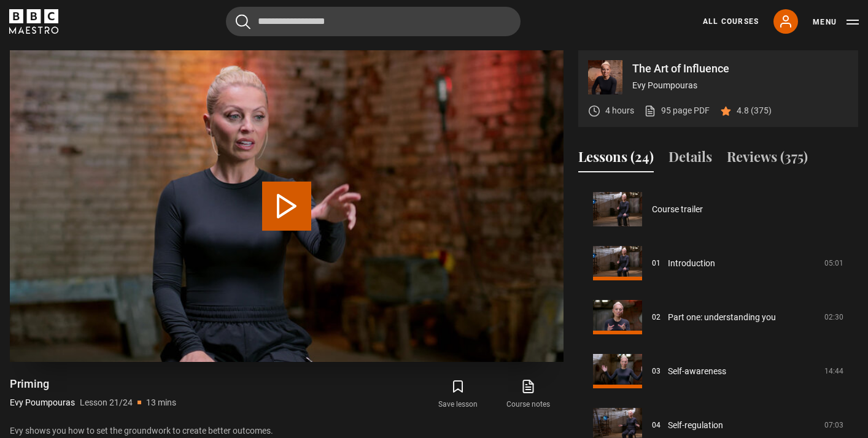
scroll to position [1080, 0]
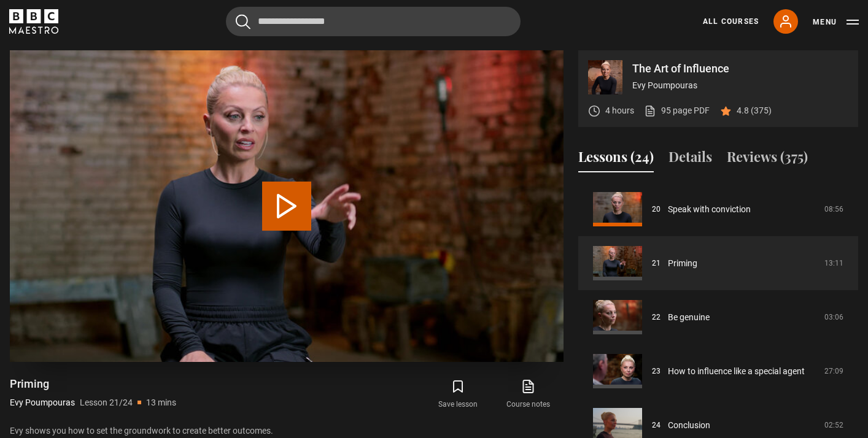
click at [286, 214] on button "Play Lesson Priming" at bounding box center [286, 206] width 49 height 49
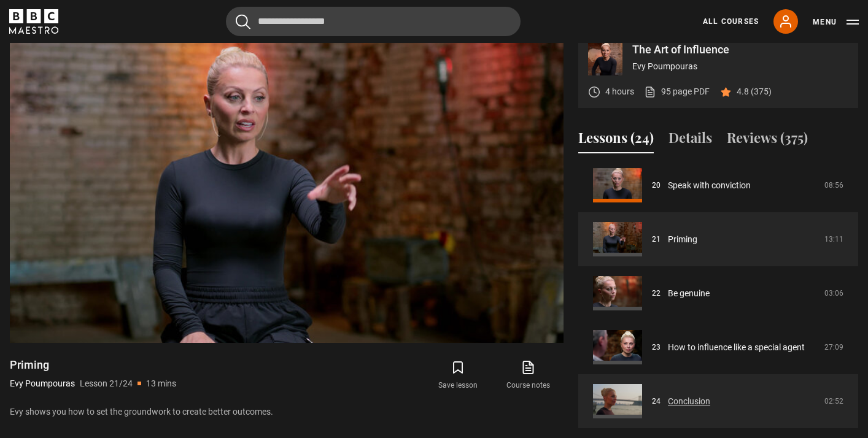
scroll to position [525, 0]
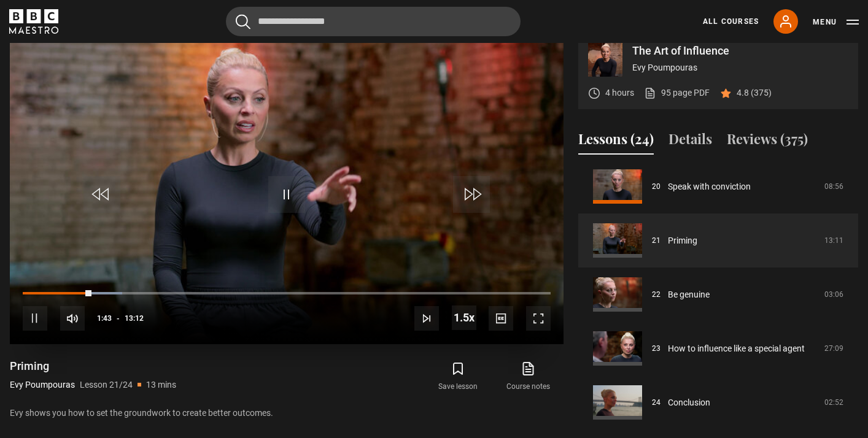
click at [277, 194] on span "Video Player" at bounding box center [286, 194] width 37 height 37
click at [294, 191] on span "Video Player" at bounding box center [286, 194] width 37 height 37
click at [94, 291] on div "01:47" at bounding box center [59, 293] width 72 height 4
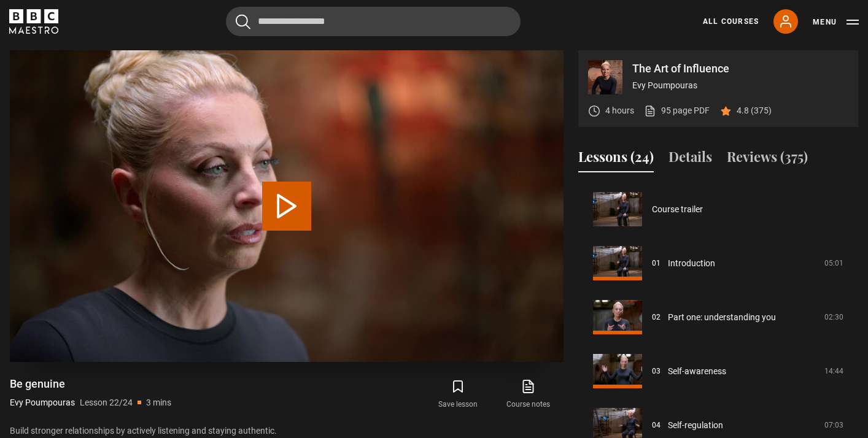
scroll to position [1085, 0]
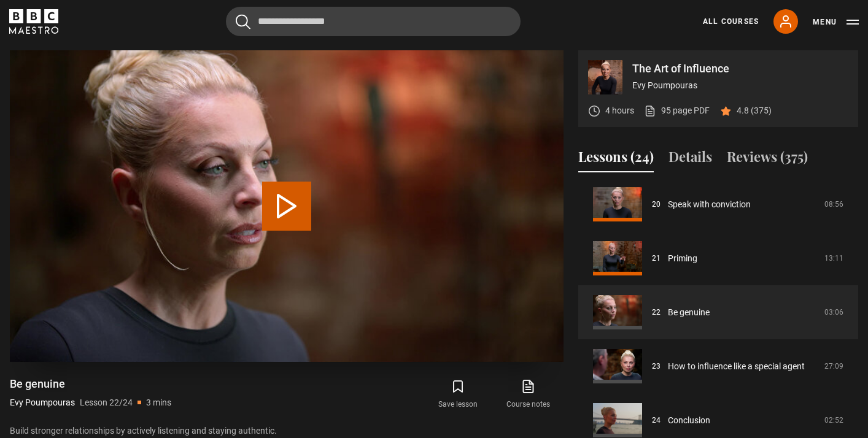
click at [284, 201] on button "Play Lesson Be genuine" at bounding box center [286, 206] width 49 height 49
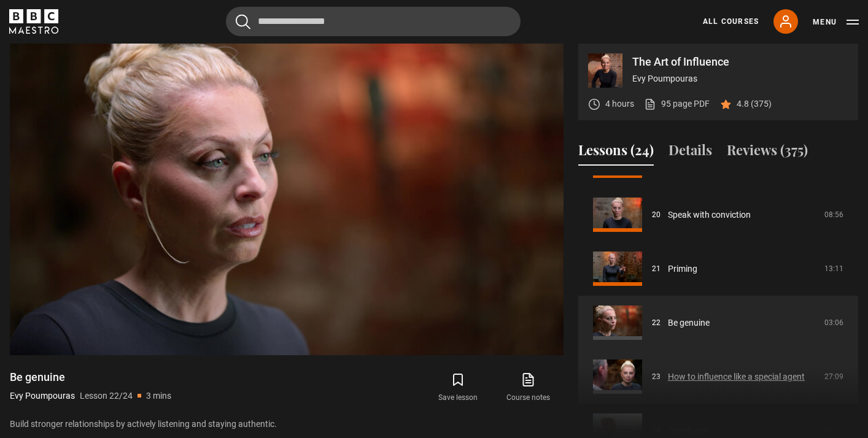
scroll to position [1081, 0]
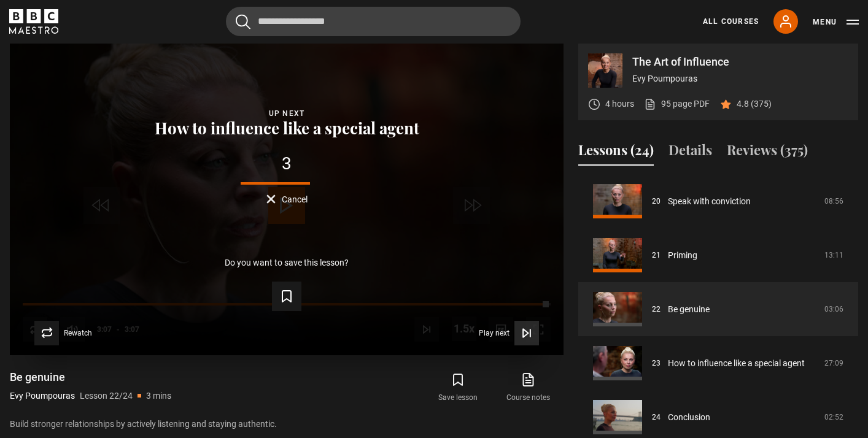
click at [489, 331] on span "Play next" at bounding box center [494, 332] width 31 height 7
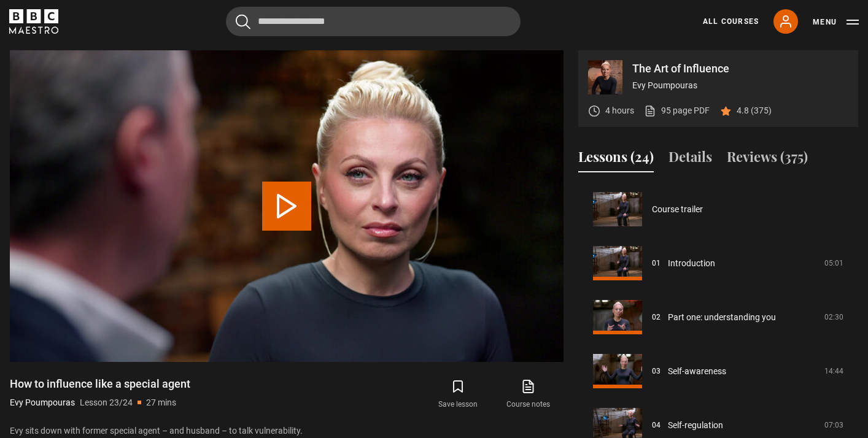
scroll to position [1085, 0]
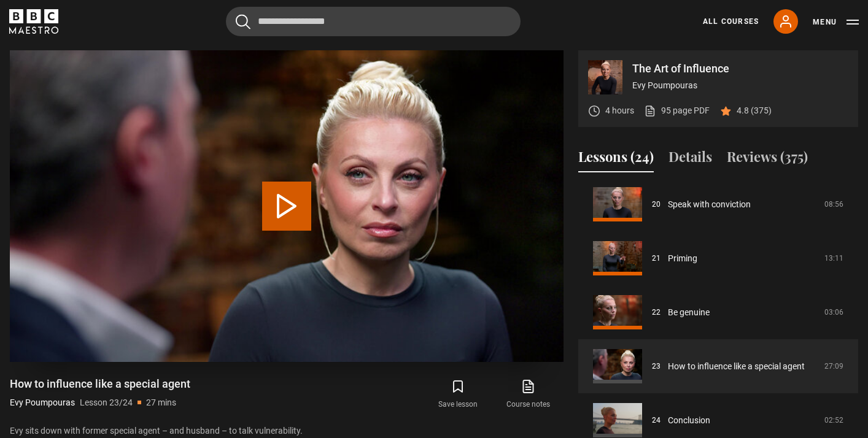
click at [285, 206] on button "Play Lesson How to influence like a special agent" at bounding box center [286, 206] width 49 height 49
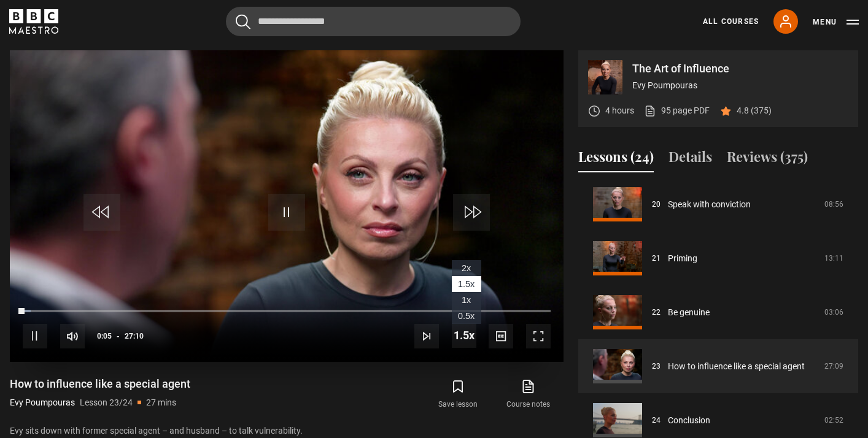
click at [466, 263] on span "2x" at bounding box center [465, 268] width 9 height 10
click at [466, 298] on span "1x" at bounding box center [465, 300] width 9 height 10
click at [468, 281] on span "1.5x" at bounding box center [466, 284] width 17 height 10
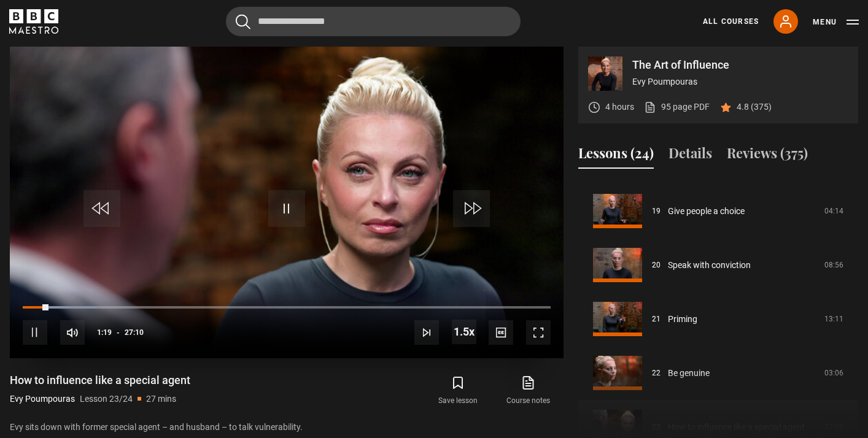
scroll to position [509, 0]
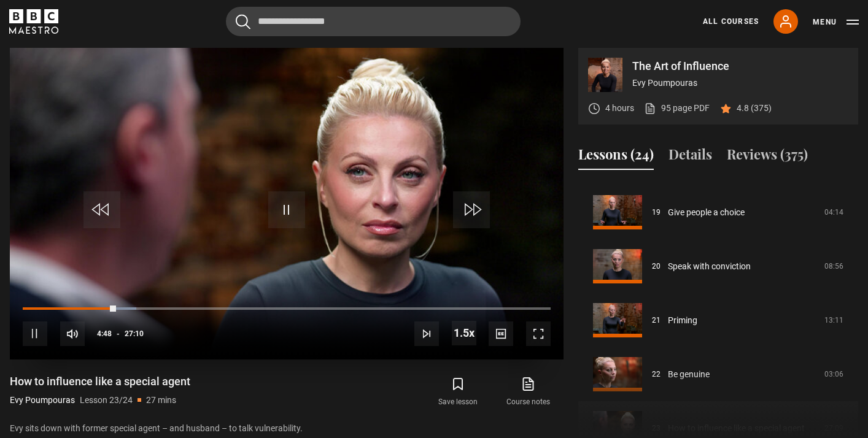
click at [39, 331] on span "Video Player" at bounding box center [35, 333] width 25 height 25
click at [277, 202] on span "Video Player" at bounding box center [286, 209] width 37 height 37
click at [464, 296] on span "1x" at bounding box center [465, 298] width 9 height 10
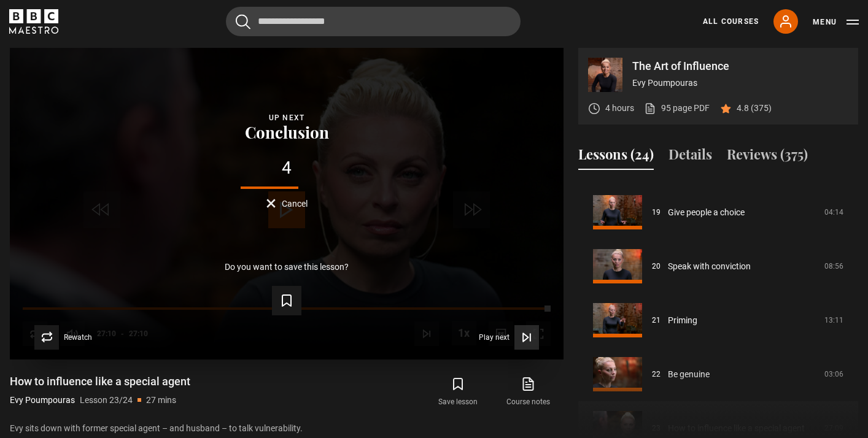
click at [494, 339] on span "Play next" at bounding box center [494, 337] width 31 height 7
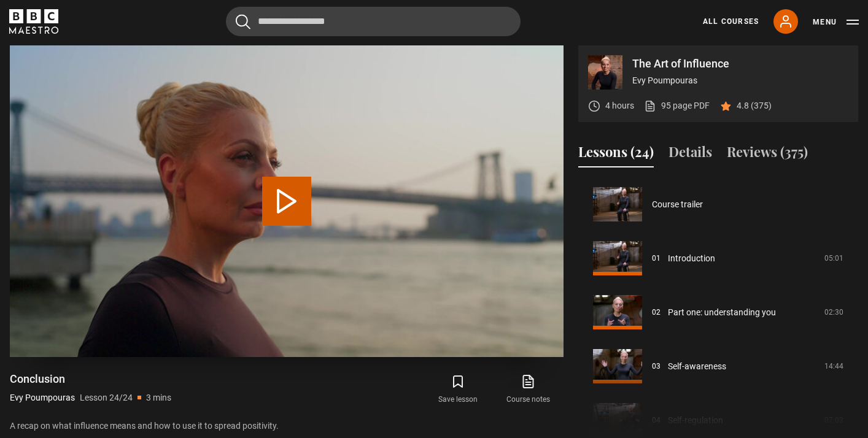
scroll to position [2, 0]
click at [285, 203] on button "Play Lesson Conclusion" at bounding box center [286, 201] width 49 height 49
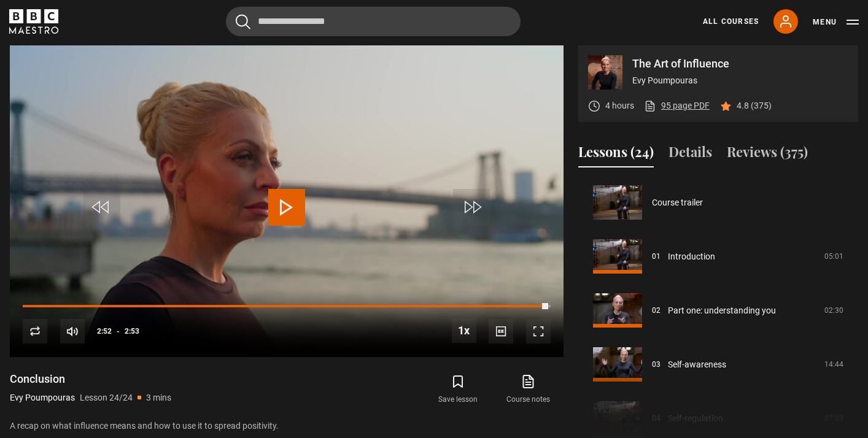
click at [669, 105] on link "95 page PDF (opens in new tab)" at bounding box center [677, 105] width 66 height 13
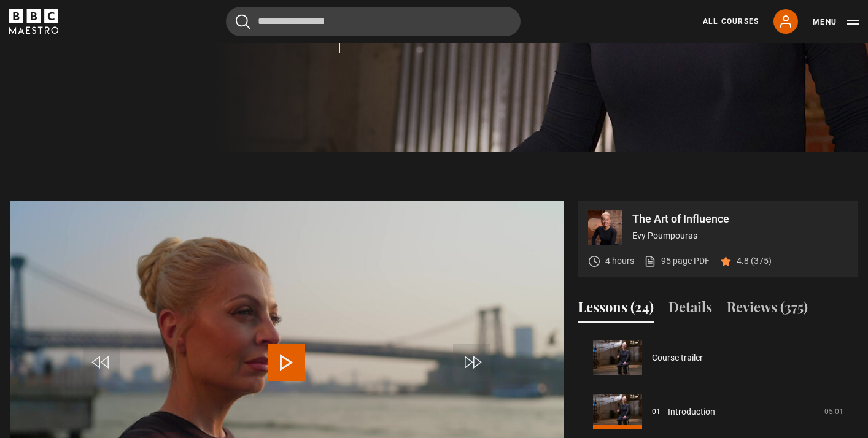
scroll to position [306, 0]
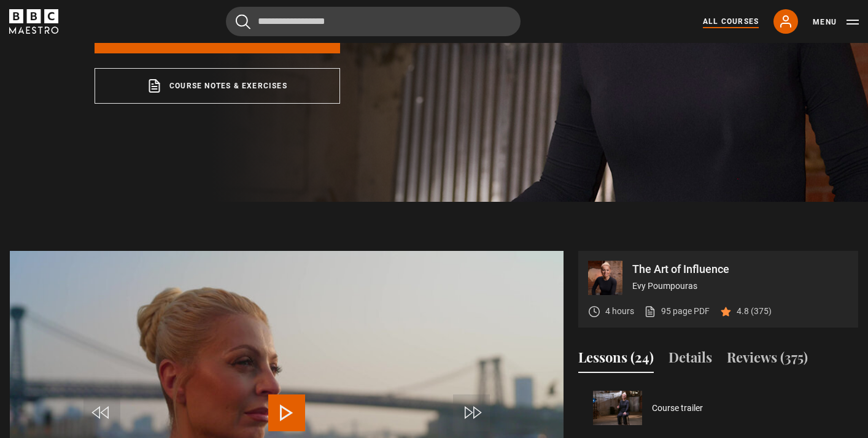
click at [726, 19] on link "All Courses" at bounding box center [730, 21] width 56 height 11
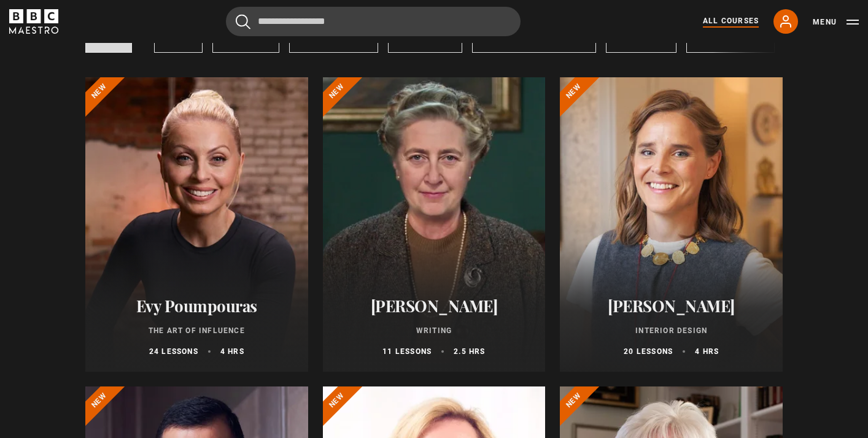
scroll to position [90, 0]
